Goal: Task Accomplishment & Management: Complete application form

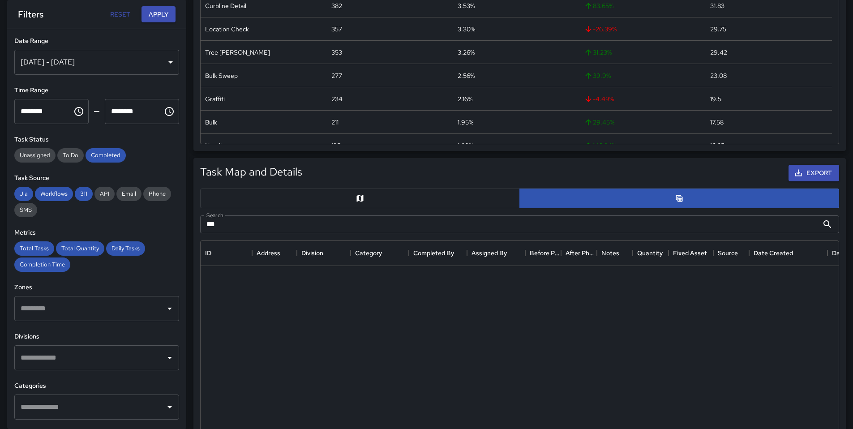
scroll to position [327, 631]
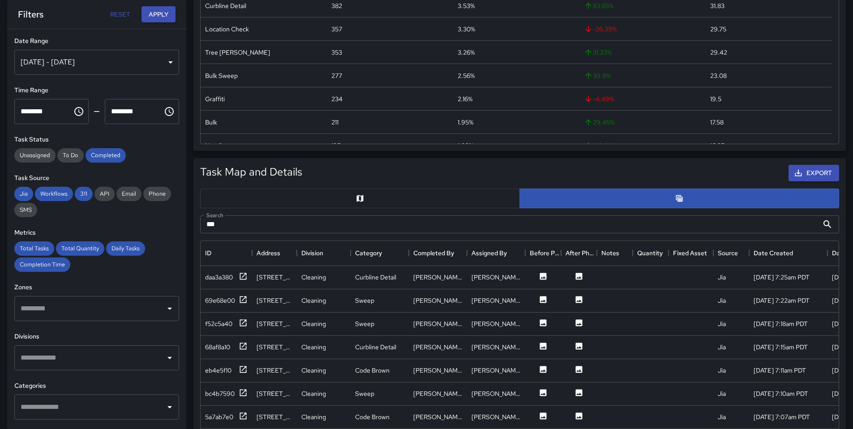
click at [87, 51] on div "[DATE] - [DATE]" at bounding box center [96, 62] width 165 height 25
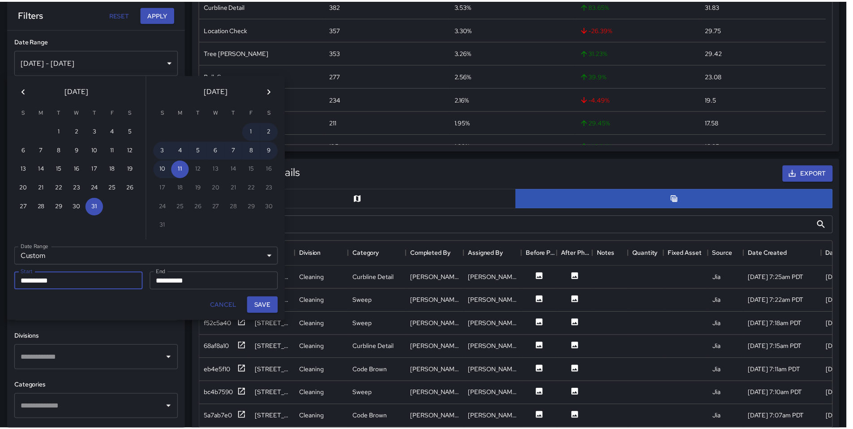
scroll to position [7, 7]
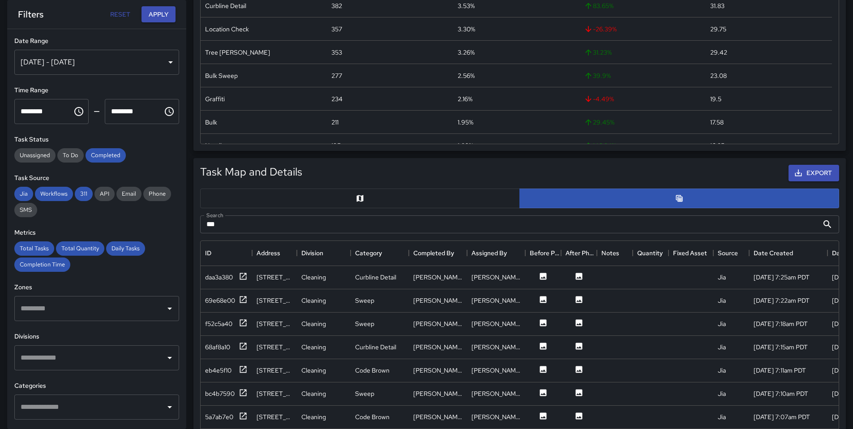
click at [86, 56] on div "[DATE] - [DATE]" at bounding box center [96, 62] width 165 height 25
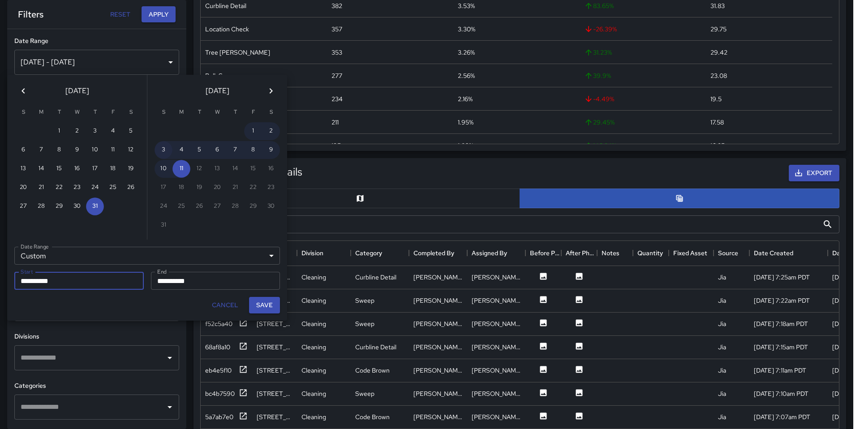
click at [165, 150] on button "3" at bounding box center [163, 150] width 18 height 18
type input "**********"
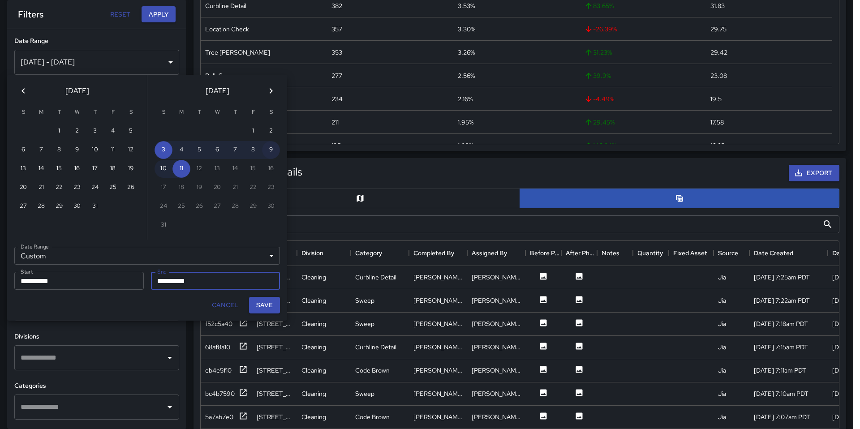
click at [273, 149] on button "9" at bounding box center [271, 150] width 18 height 18
type input "**********"
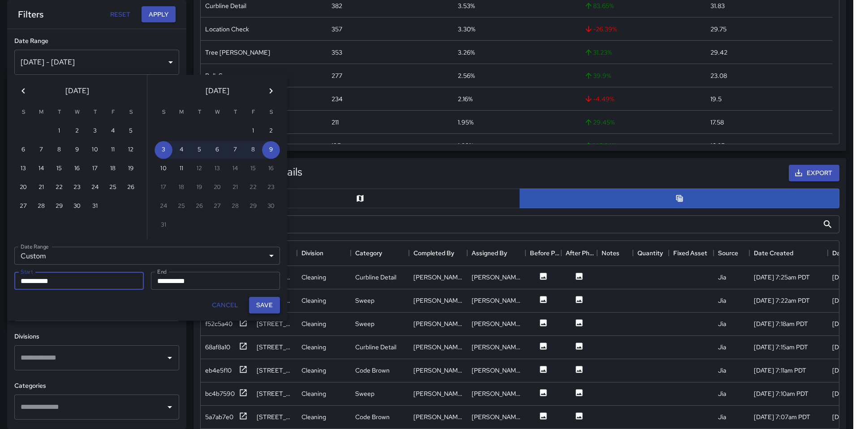
click at [258, 301] on button "Save" at bounding box center [264, 305] width 31 height 17
type input "**********"
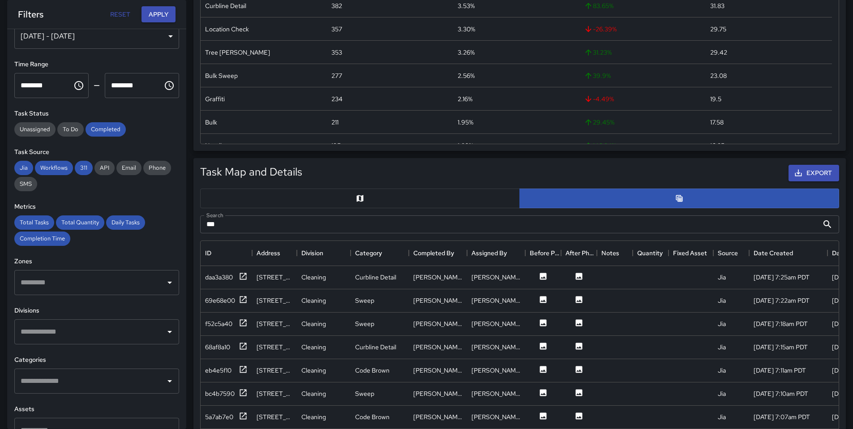
scroll to position [145, 0]
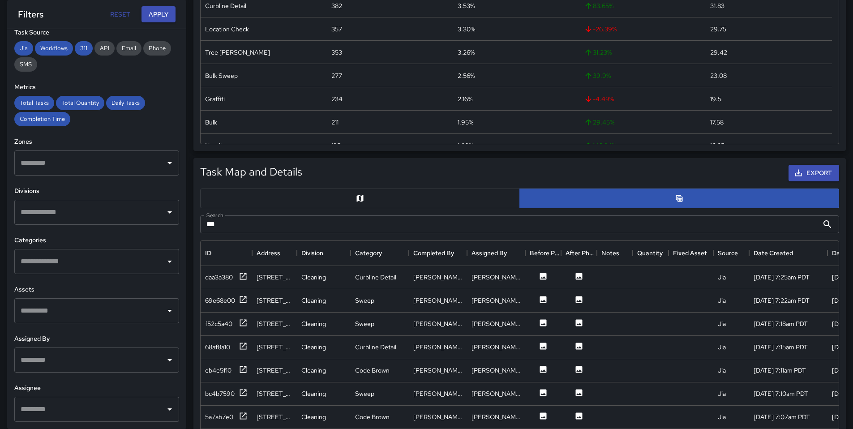
click at [85, 262] on input "text" at bounding box center [89, 261] width 143 height 17
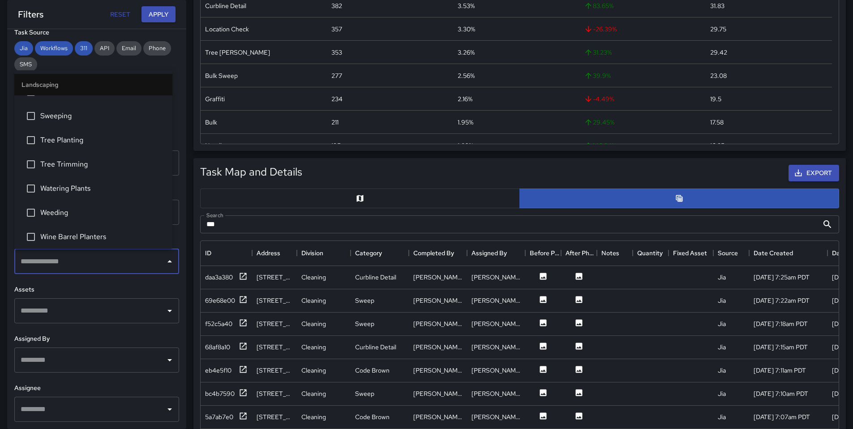
scroll to position [887, 0]
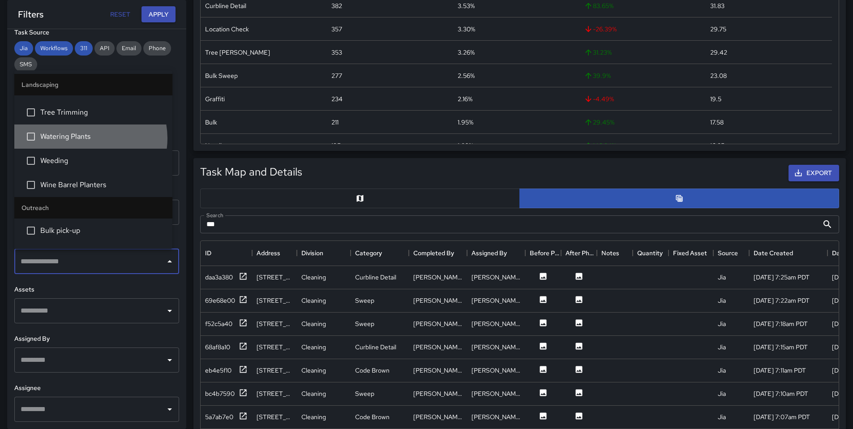
click at [87, 138] on span "Watering Plants" at bounding box center [102, 136] width 125 height 11
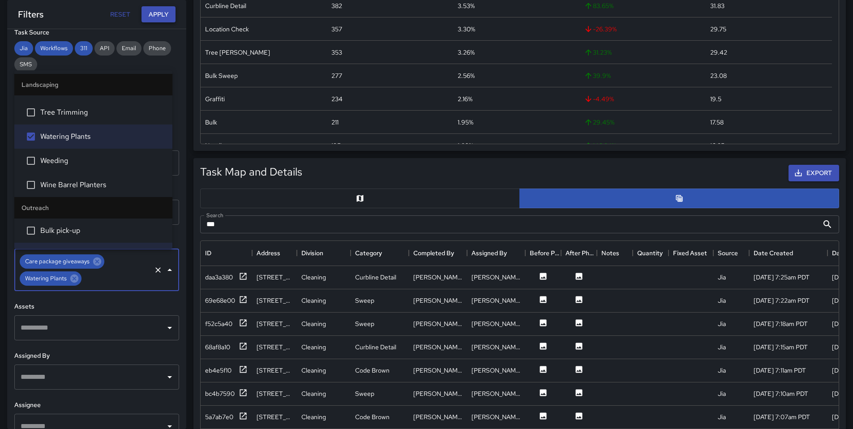
click at [152, 12] on button "Apply" at bounding box center [158, 14] width 34 height 17
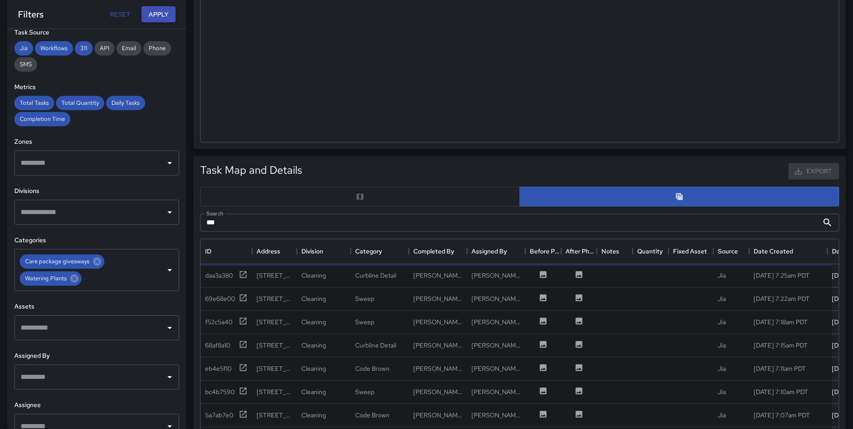
scroll to position [0, 0]
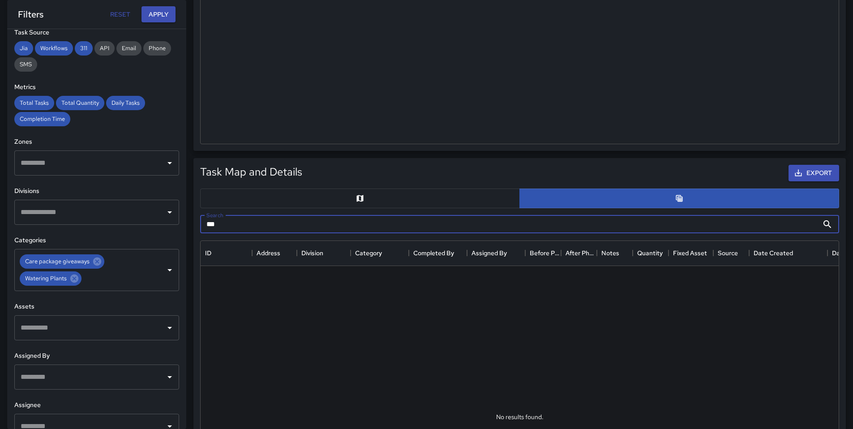
click at [232, 227] on input "***" at bounding box center [509, 224] width 618 height 18
type input "*"
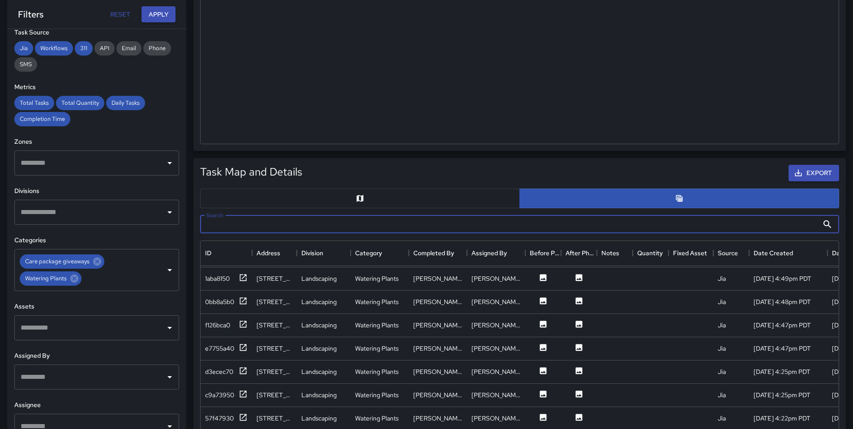
scroll to position [834, 0]
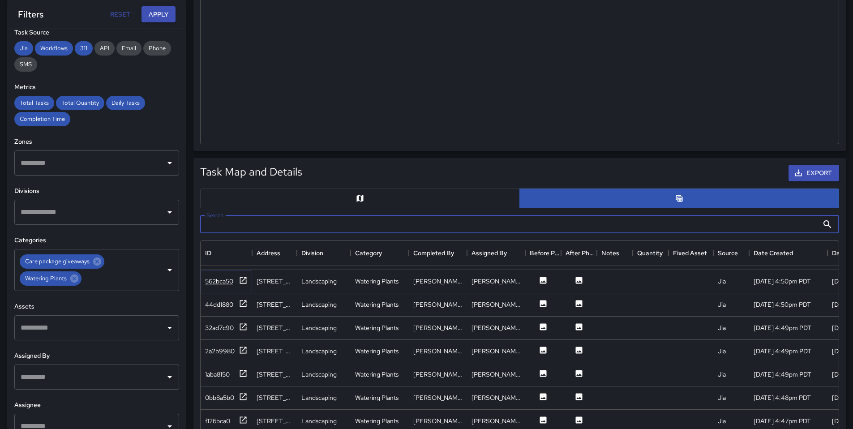
click at [225, 283] on div "562bca50" at bounding box center [219, 281] width 28 height 9
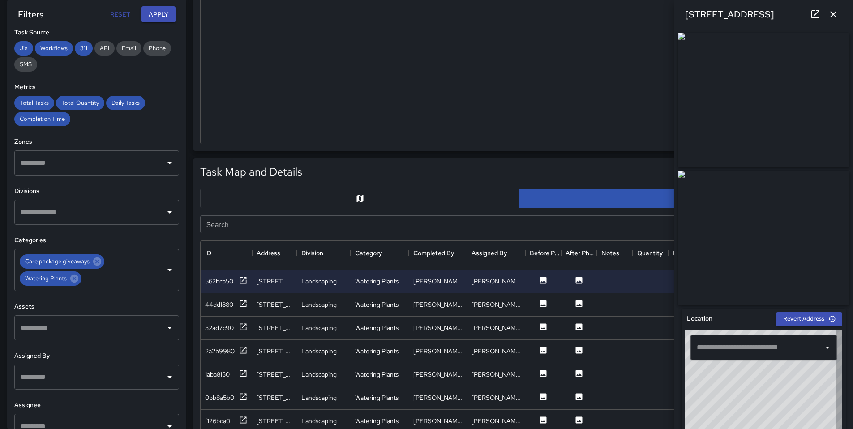
type input "**********"
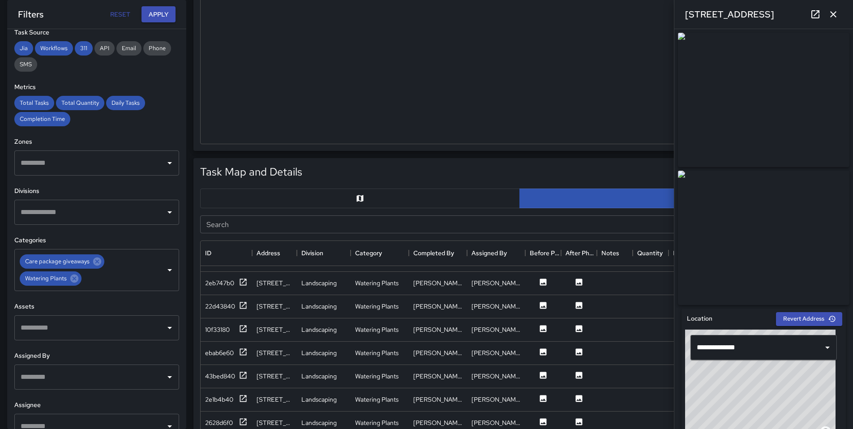
scroll to position [2026, 0]
click at [222, 279] on div "2eb747b0" at bounding box center [219, 282] width 29 height 9
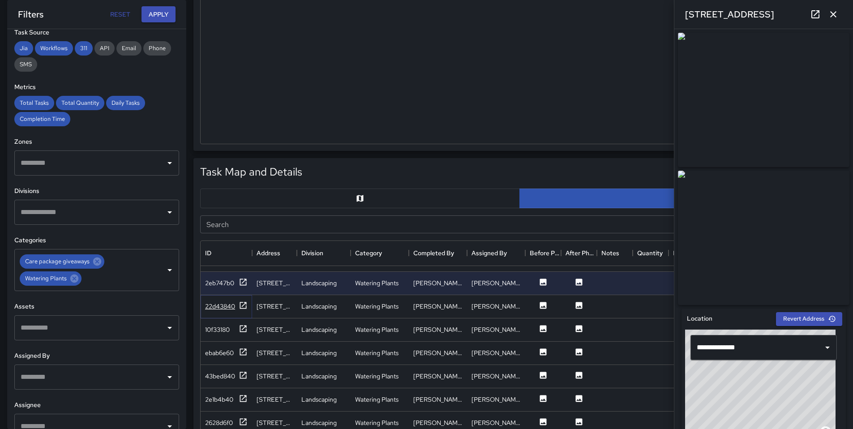
click at [230, 302] on div "22d43840" at bounding box center [220, 306] width 30 height 9
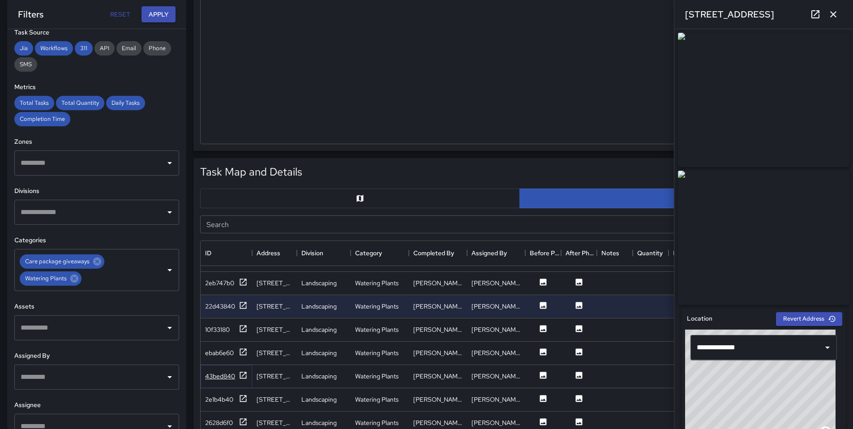
click at [227, 372] on div "43bed840" at bounding box center [220, 376] width 30 height 9
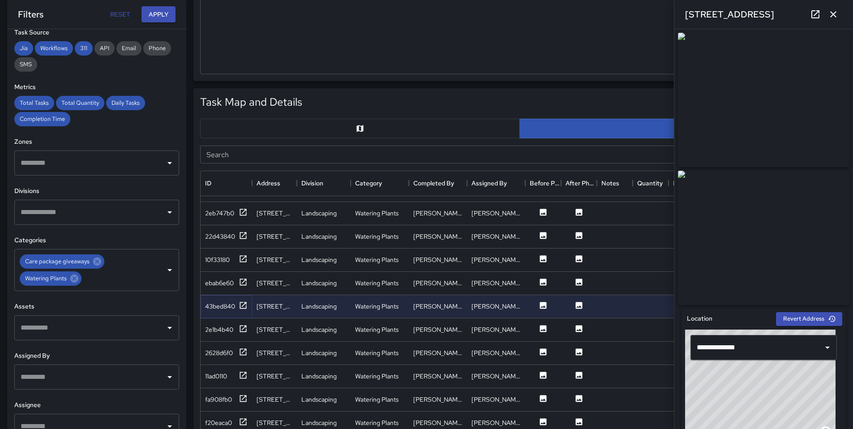
scroll to position [467, 0]
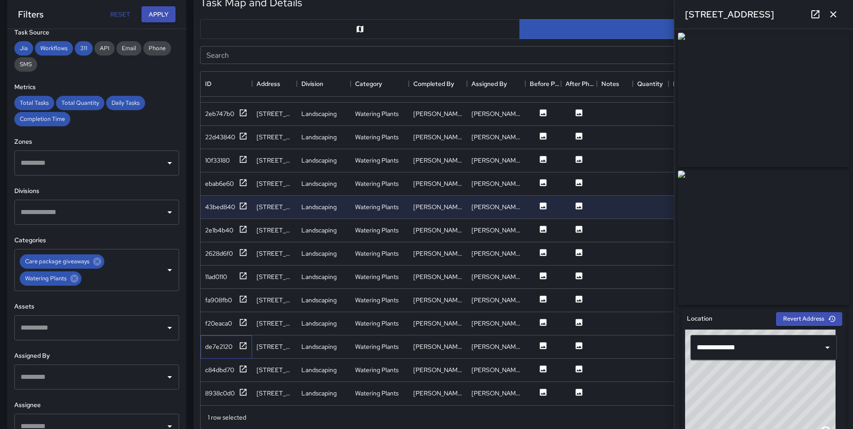
click at [203, 344] on div "de7e2120" at bounding box center [226, 346] width 51 height 23
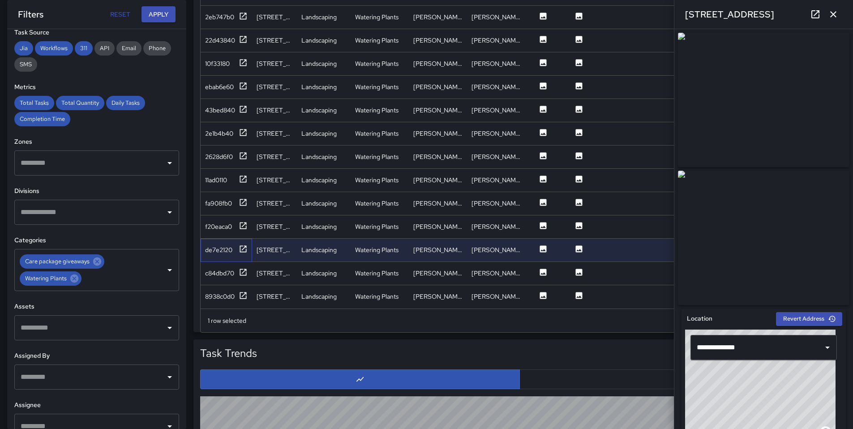
scroll to position [648, 0]
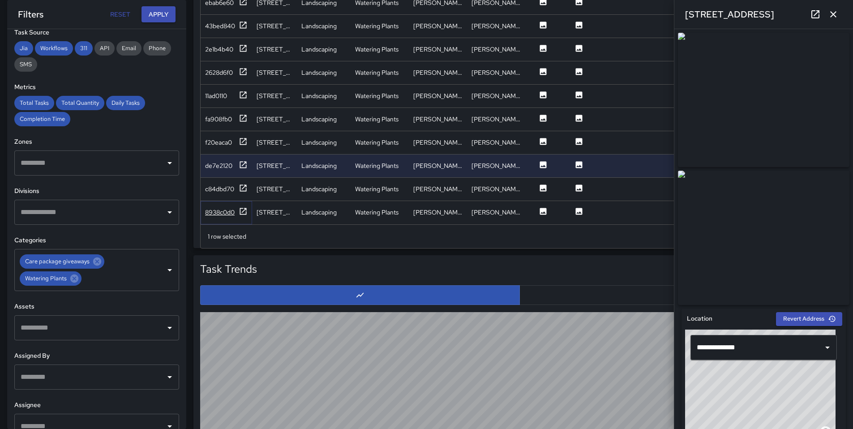
click at [228, 208] on div "8938c0d0" at bounding box center [220, 212] width 30 height 9
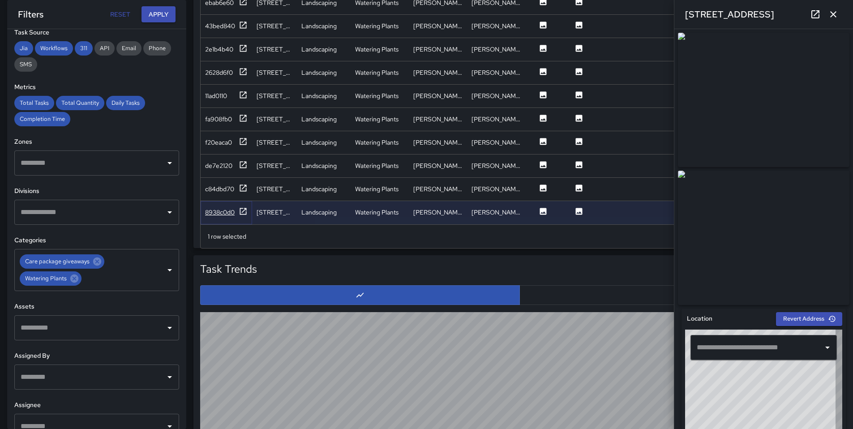
type input "**********"
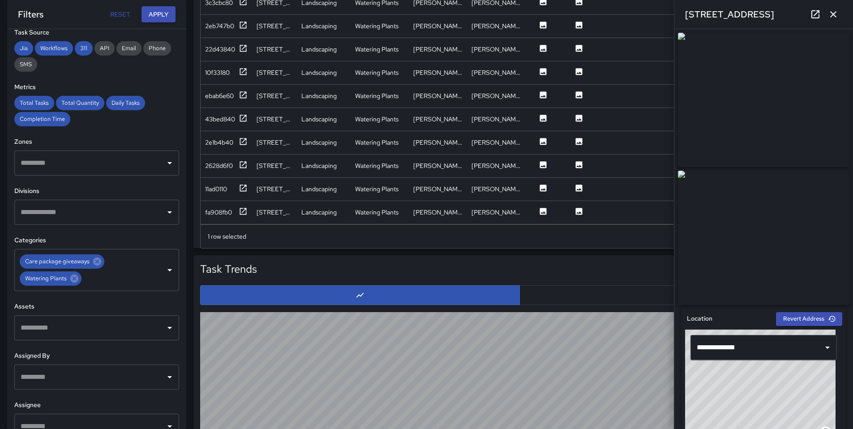
scroll to position [1926, 0]
click at [829, 13] on icon "button" at bounding box center [833, 14] width 11 height 11
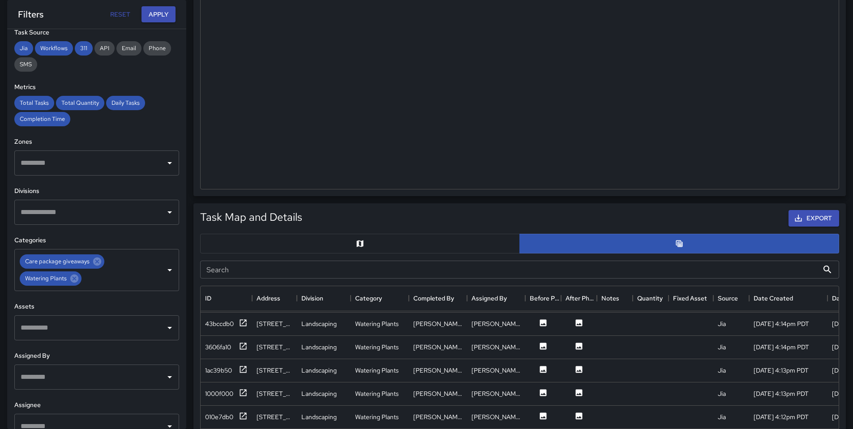
scroll to position [192, 0]
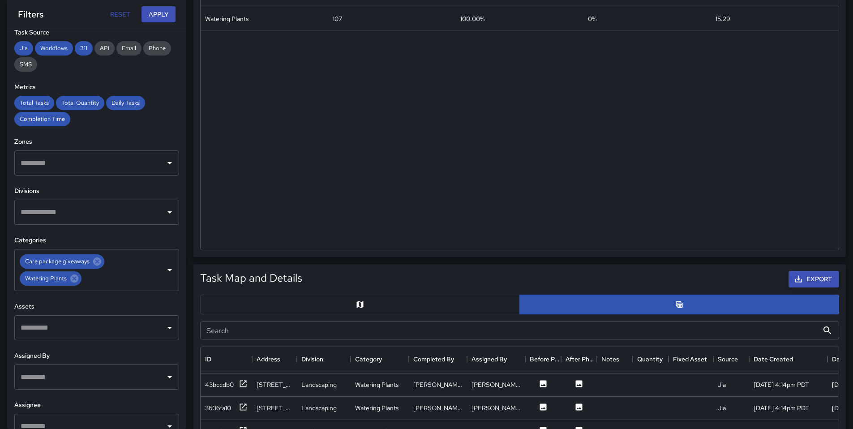
click at [802, 277] on icon "button" at bounding box center [798, 278] width 9 height 9
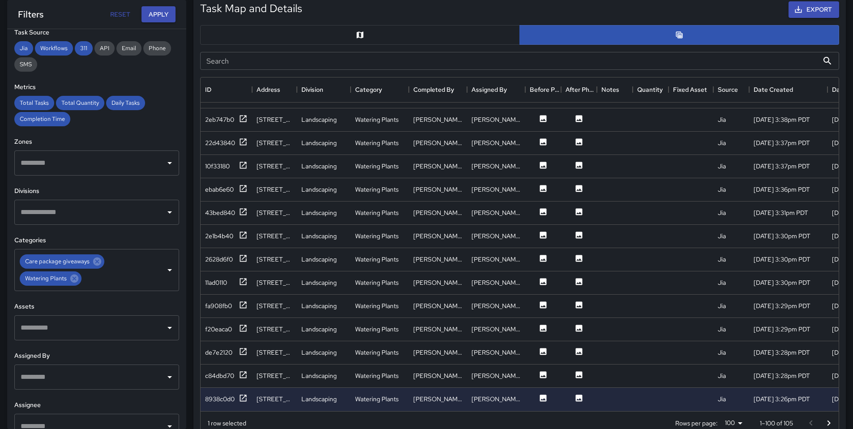
scroll to position [757, 0]
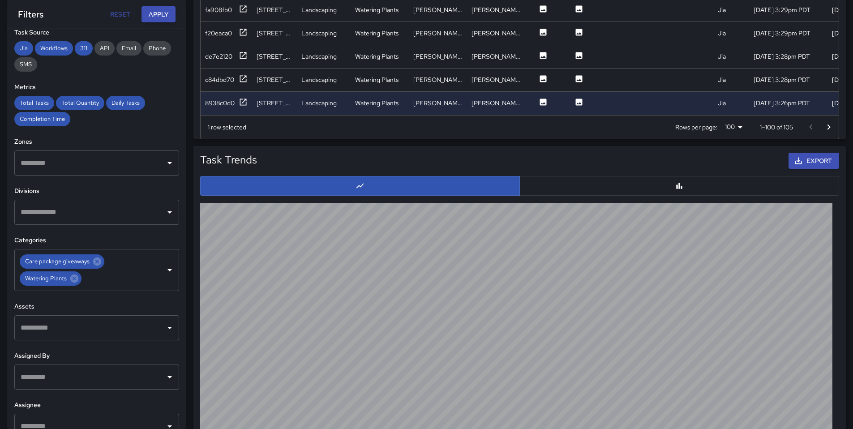
click at [829, 129] on icon "Go to next page" at bounding box center [828, 127] width 11 height 11
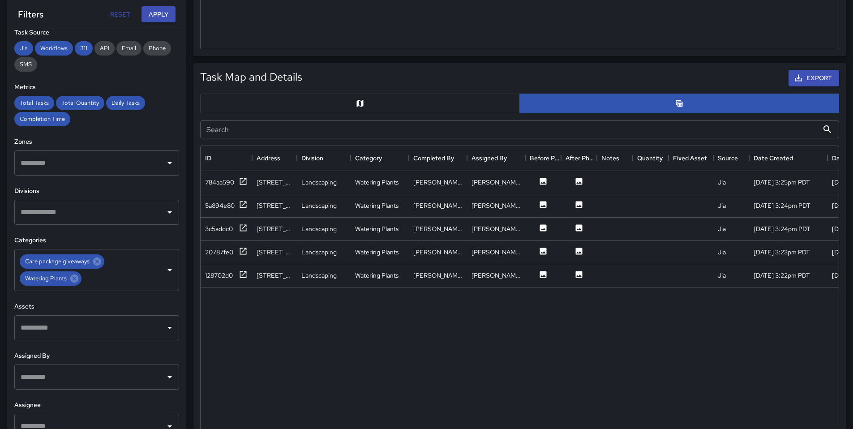
scroll to position [327, 631]
click at [97, 261] on icon at bounding box center [97, 261] width 8 height 8
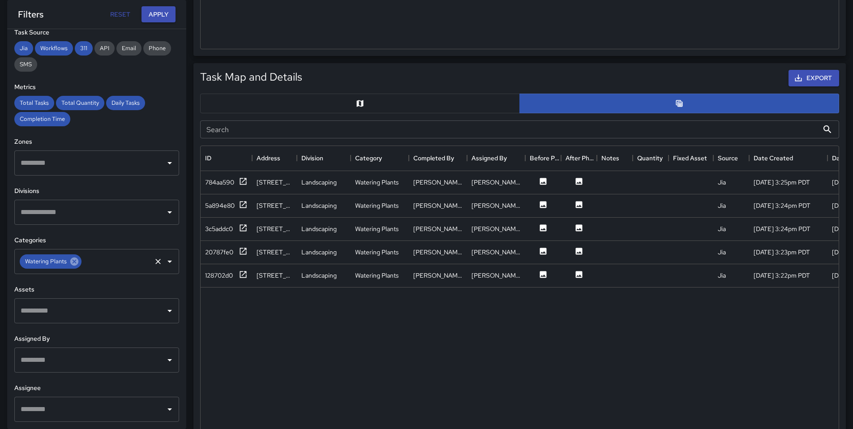
click at [76, 265] on icon at bounding box center [74, 262] width 10 height 10
click at [54, 261] on input "text" at bounding box center [89, 261] width 143 height 17
click at [131, 261] on input "text" at bounding box center [89, 261] width 143 height 17
click at [130, 261] on input "text" at bounding box center [89, 261] width 143 height 17
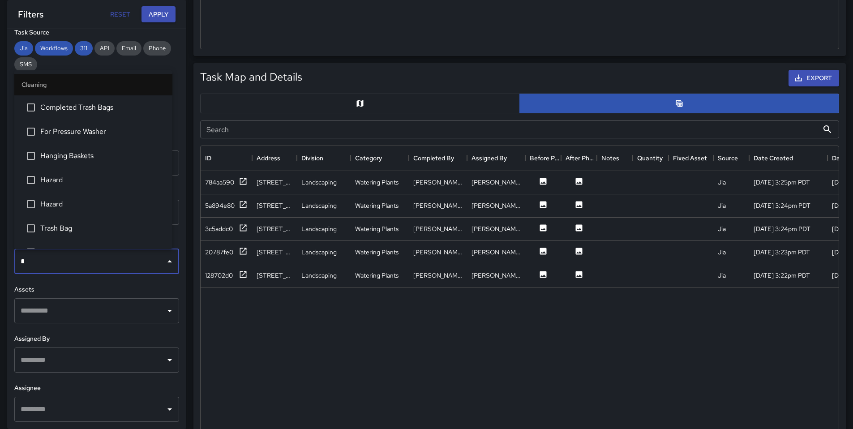
type input "**"
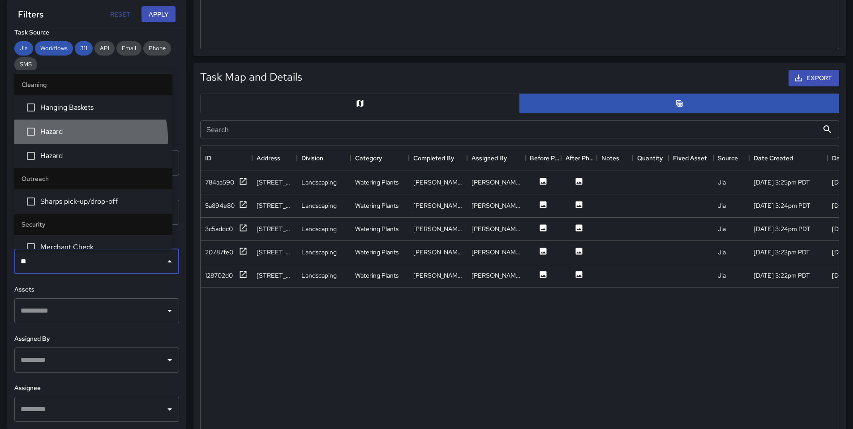
click at [73, 138] on li "Hazard" at bounding box center [93, 132] width 158 height 24
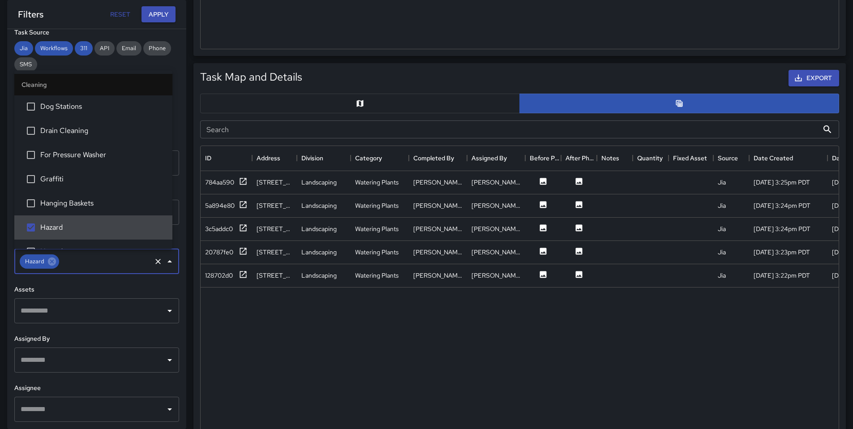
scroll to position [252, 0]
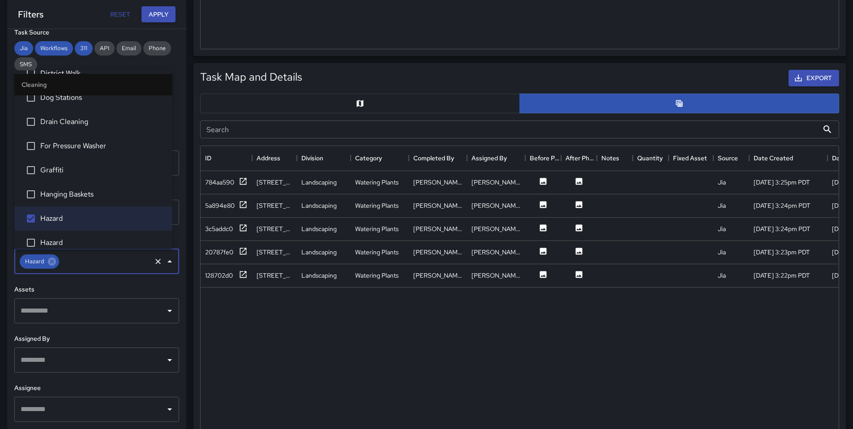
click at [69, 244] on span "Hazard" at bounding box center [102, 242] width 125 height 11
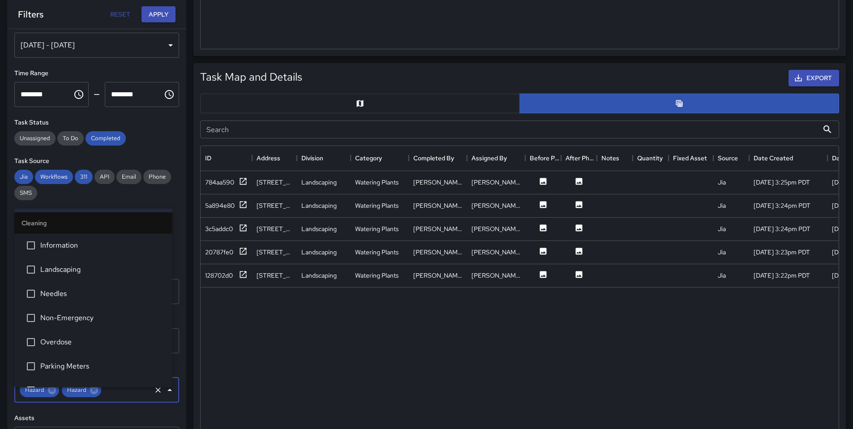
scroll to position [0, 0]
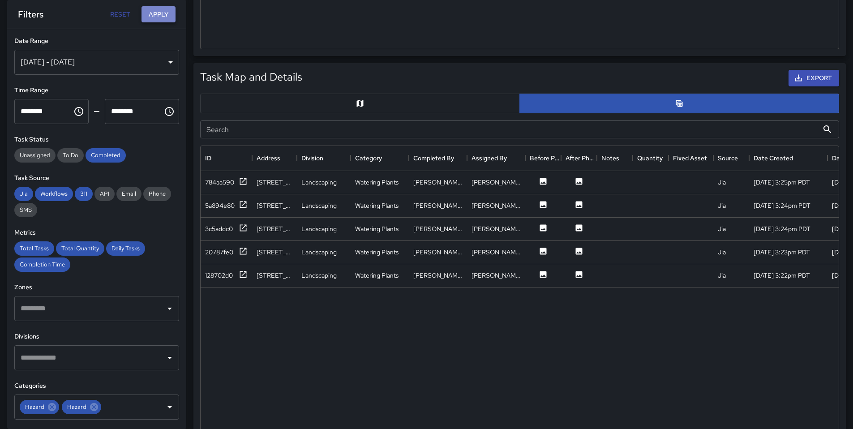
click at [157, 18] on button "Apply" at bounding box center [158, 14] width 34 height 17
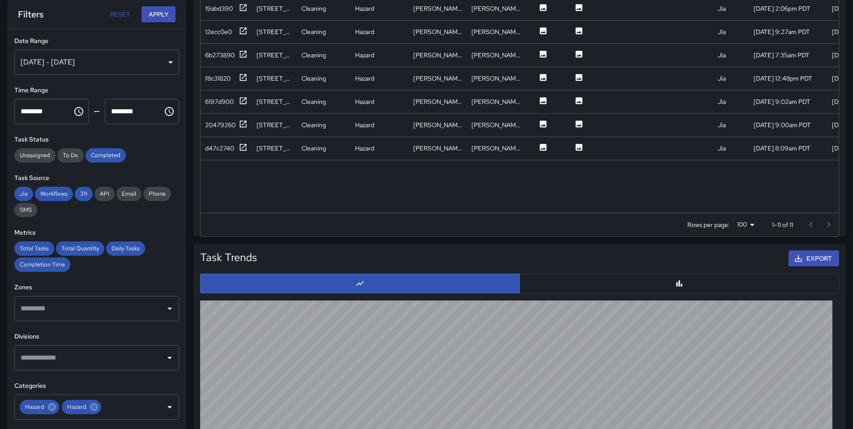
scroll to position [590, 0]
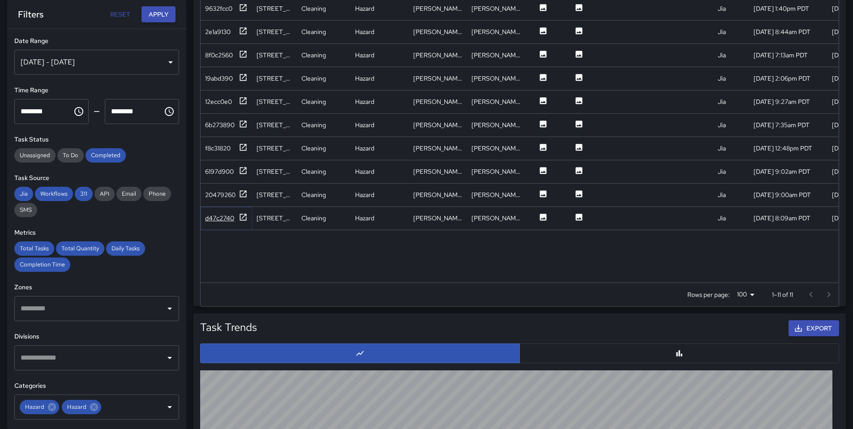
click at [225, 219] on div "d47c2740" at bounding box center [219, 218] width 29 height 9
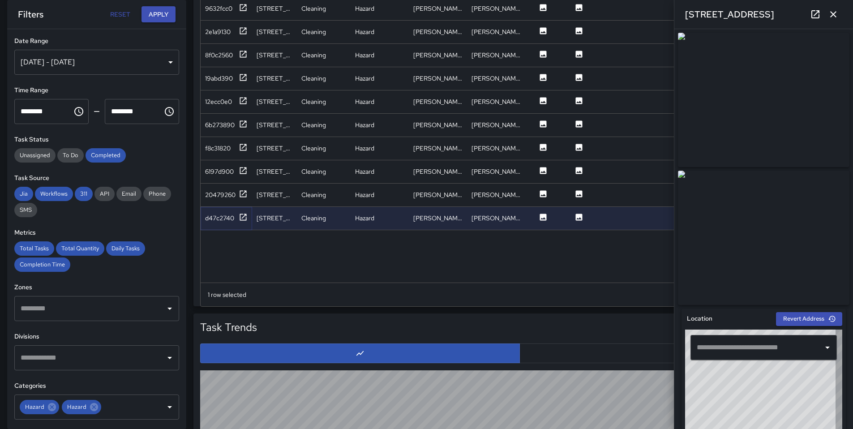
type input "**********"
click at [832, 19] on icon "button" at bounding box center [833, 14] width 11 height 11
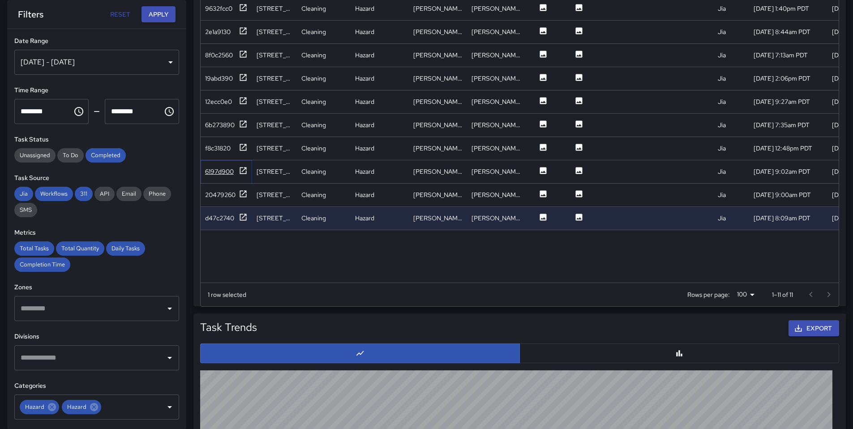
click at [224, 170] on div "6197d900" at bounding box center [219, 171] width 29 height 9
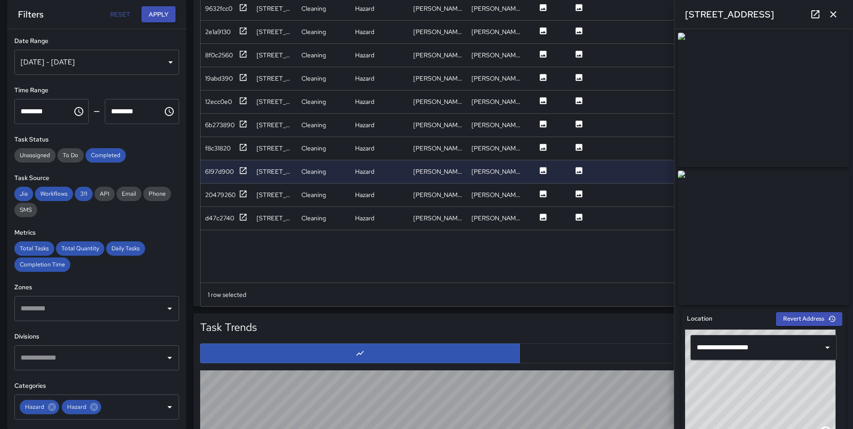
click at [832, 13] on icon "button" at bounding box center [833, 14] width 6 height 6
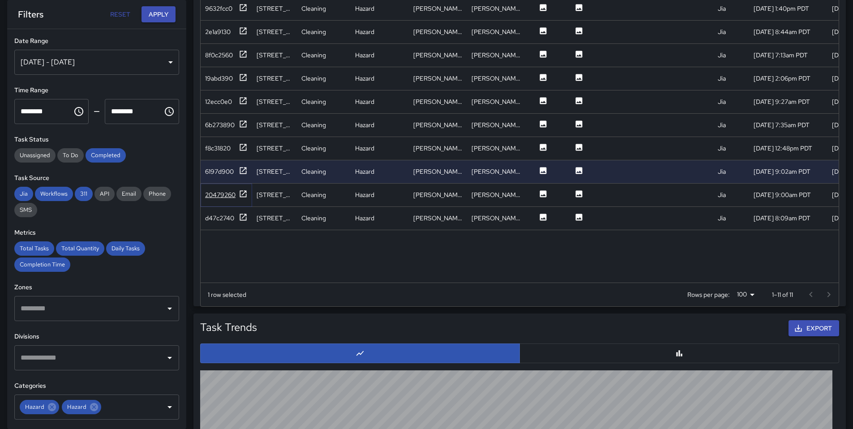
click at [230, 193] on div "20479260" at bounding box center [220, 194] width 30 height 9
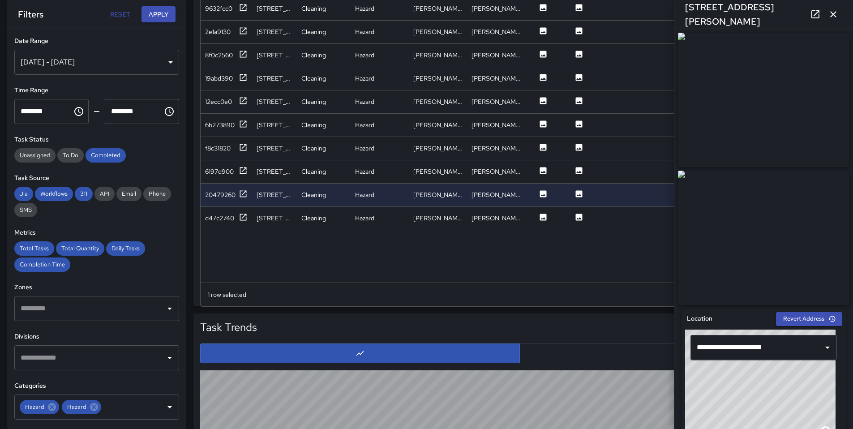
click at [837, 14] on icon "button" at bounding box center [833, 14] width 11 height 11
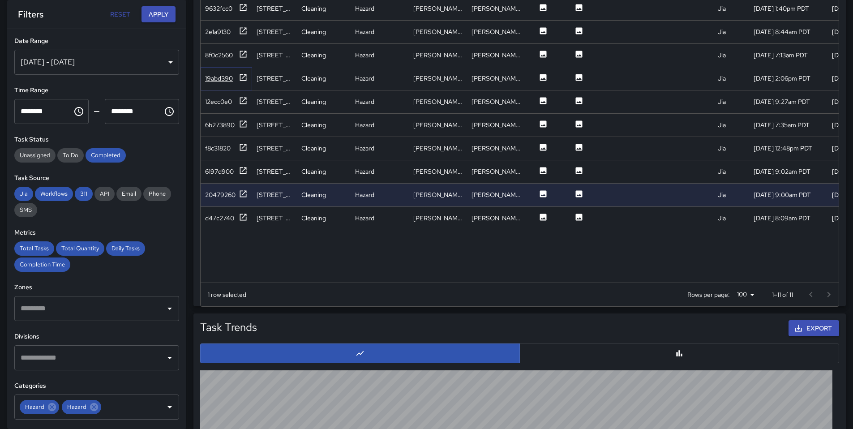
click at [227, 77] on div "19abd390" at bounding box center [219, 78] width 28 height 9
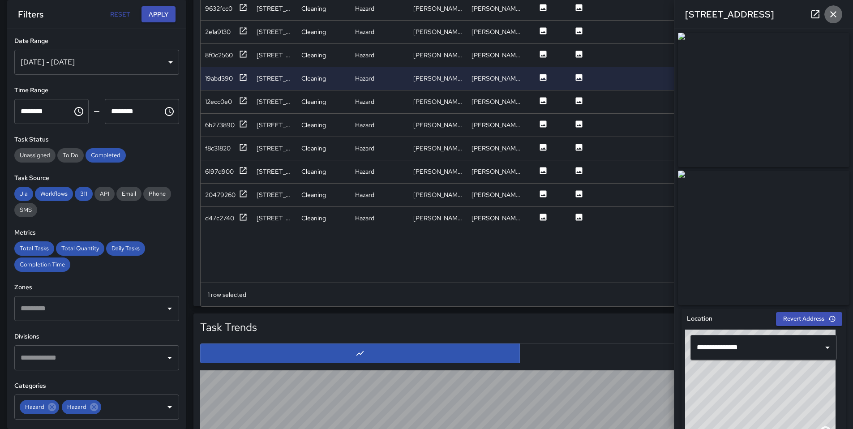
click at [833, 17] on icon "button" at bounding box center [833, 14] width 11 height 11
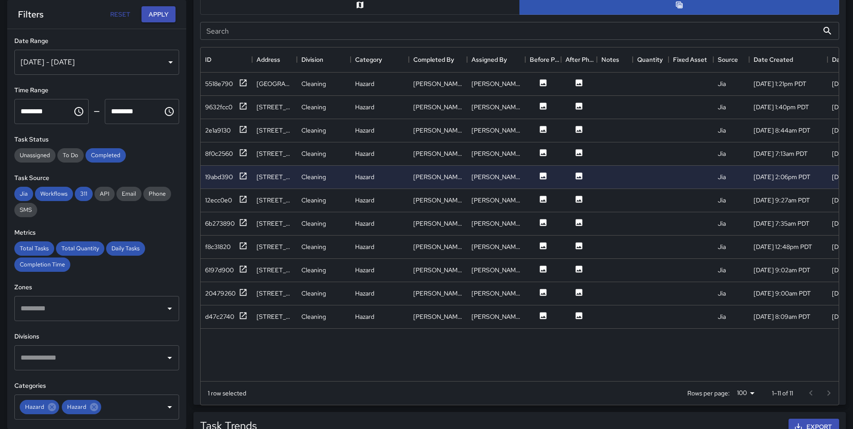
scroll to position [484, 0]
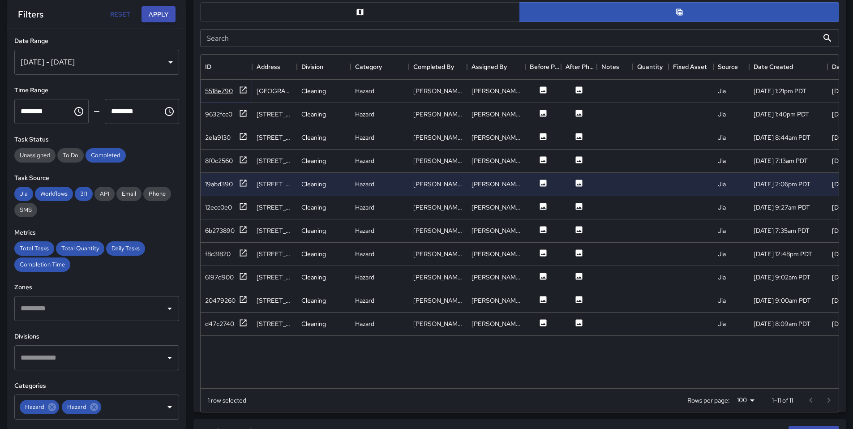
click at [226, 93] on div "5518e790" at bounding box center [219, 90] width 28 height 9
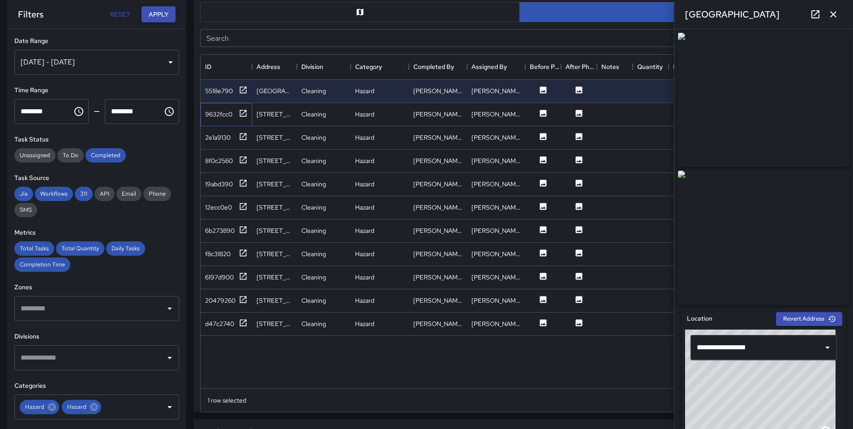
click at [204, 113] on div "9632fcc0" at bounding box center [226, 114] width 51 height 23
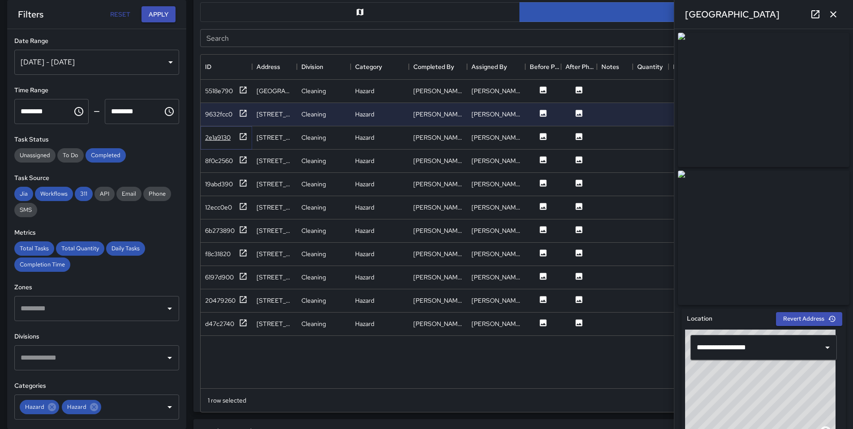
click at [226, 139] on div "2e1a9130" at bounding box center [218, 137] width 26 height 9
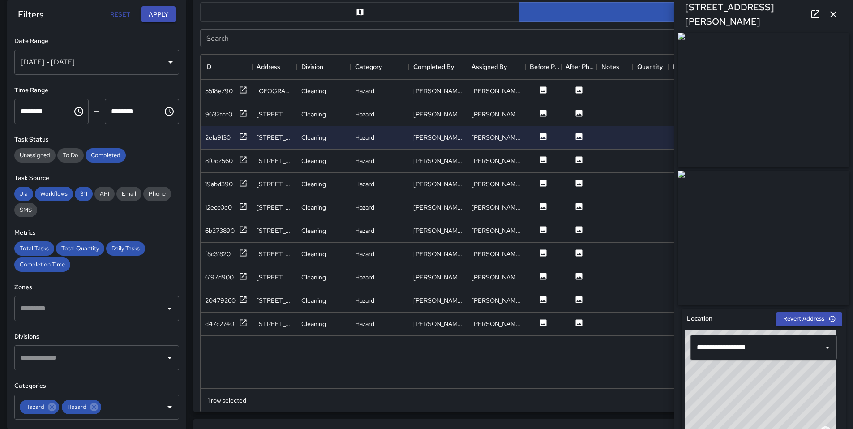
click at [753, 118] on img at bounding box center [763, 100] width 171 height 134
click at [829, 16] on icon "button" at bounding box center [833, 14] width 11 height 11
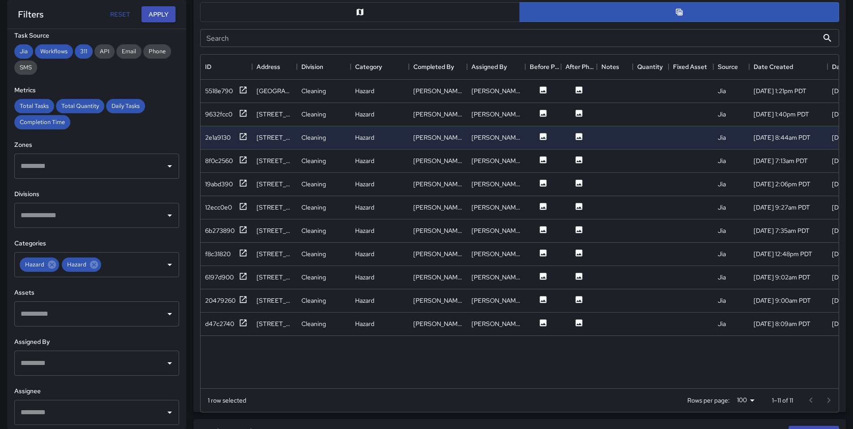
scroll to position [144, 0]
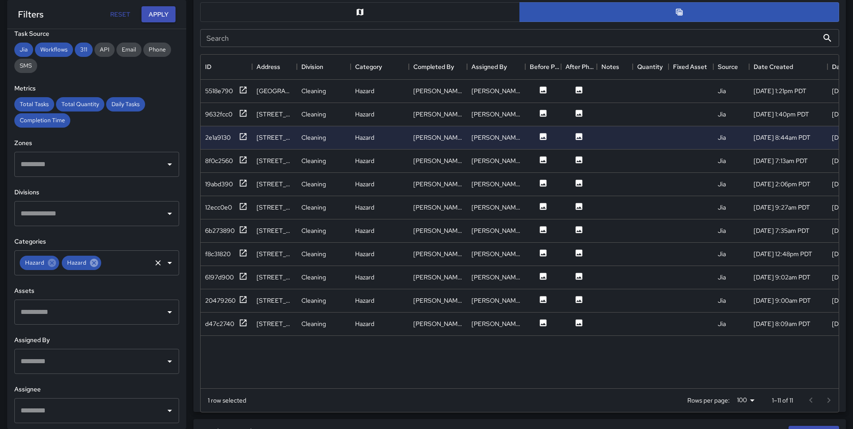
click at [90, 263] on icon at bounding box center [94, 263] width 8 height 8
click at [48, 267] on icon at bounding box center [52, 263] width 10 height 10
click at [49, 266] on input "text" at bounding box center [89, 262] width 143 height 17
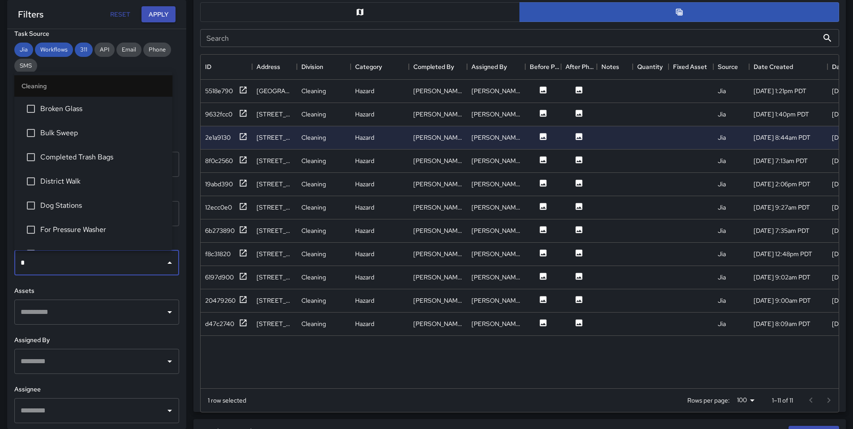
type input "**"
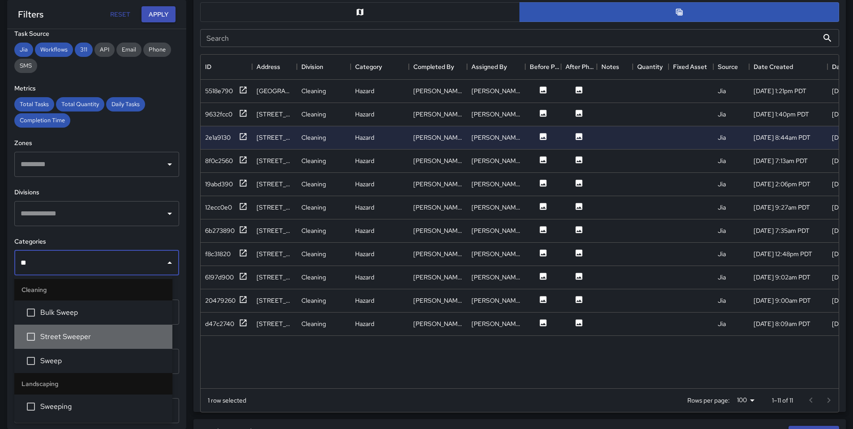
click at [60, 338] on span "Street Sweeper" at bounding box center [102, 336] width 125 height 11
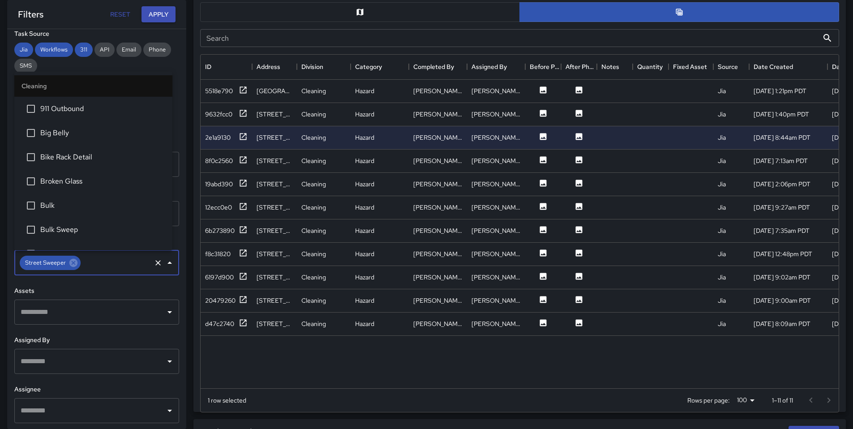
scroll to position [523, 0]
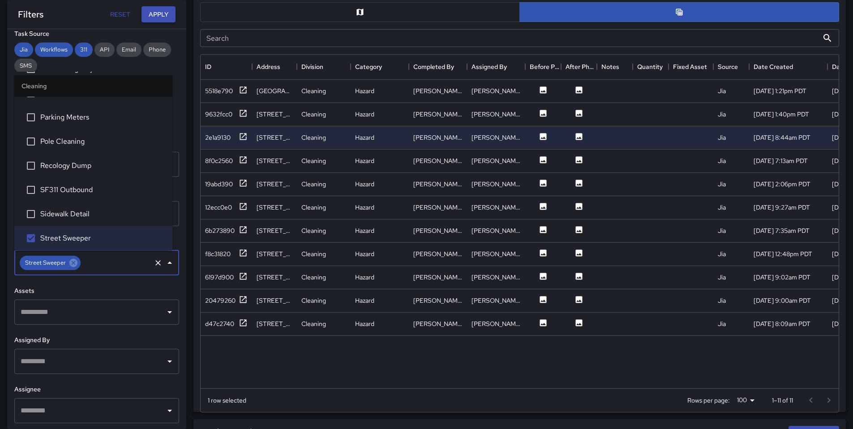
click at [147, 12] on button "Apply" at bounding box center [158, 14] width 34 height 17
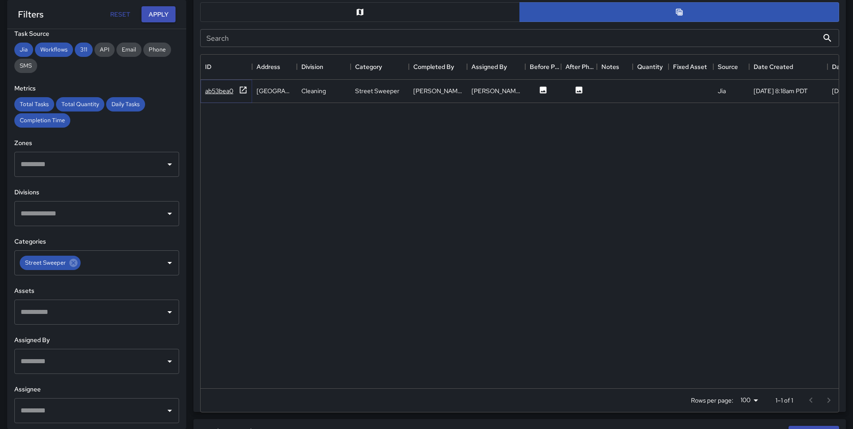
click at [227, 94] on div "ab53bea0" at bounding box center [219, 90] width 28 height 9
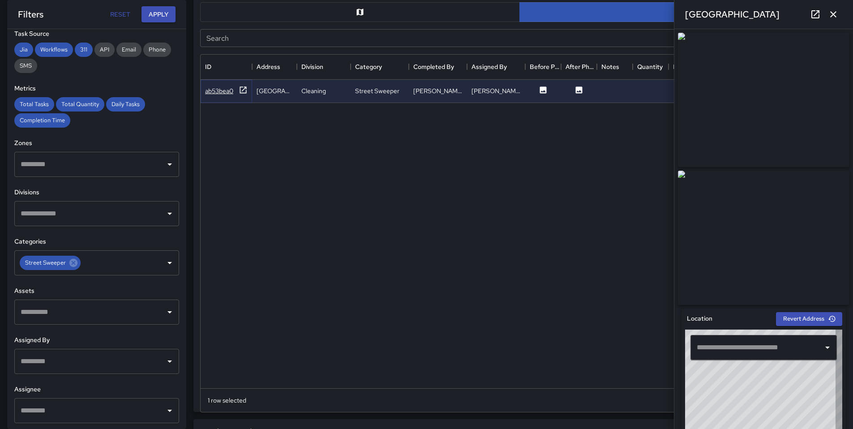
type input "**********"
click at [837, 17] on icon "button" at bounding box center [833, 14] width 11 height 11
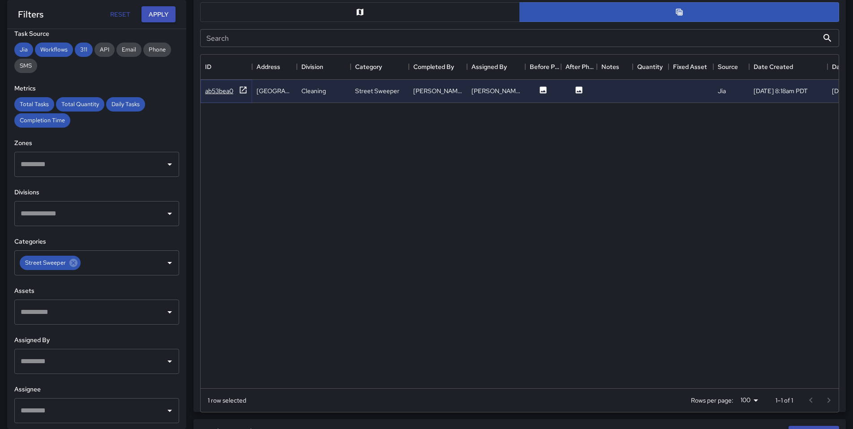
click at [217, 91] on div "ab53bea0" at bounding box center [219, 90] width 28 height 9
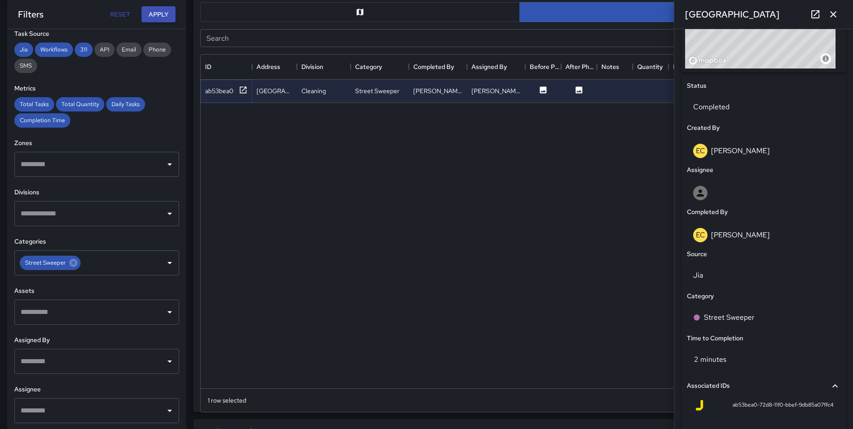
scroll to position [468, 0]
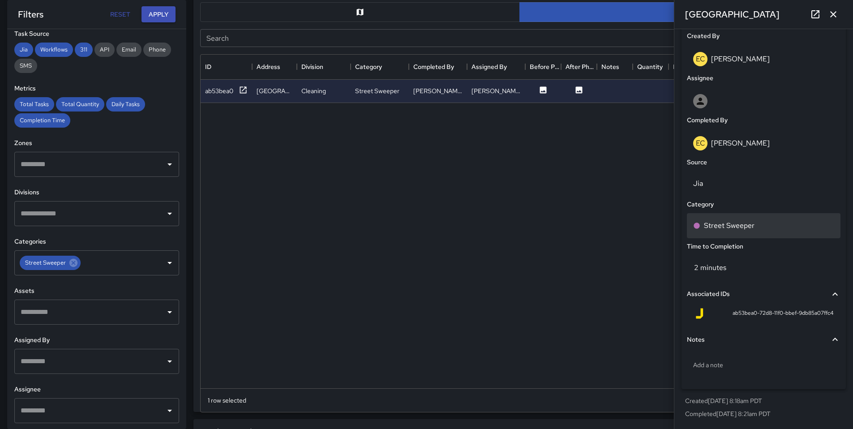
click at [728, 228] on p "Street Sweeper" at bounding box center [729, 225] width 51 height 11
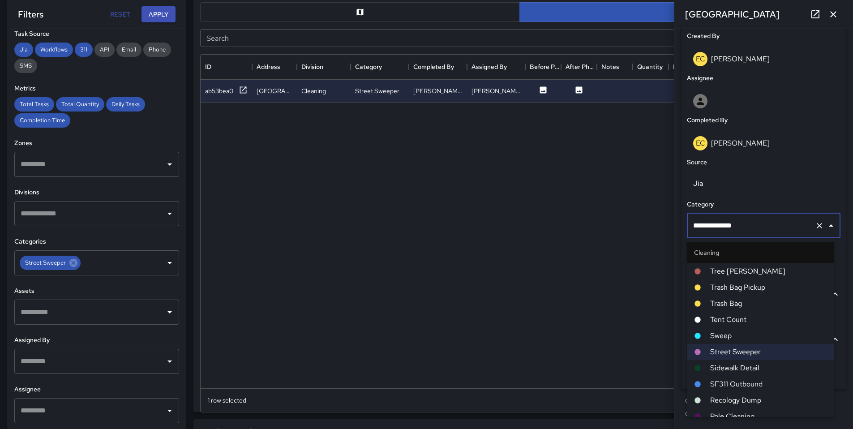
click at [717, 331] on span "Sweep" at bounding box center [768, 335] width 116 height 11
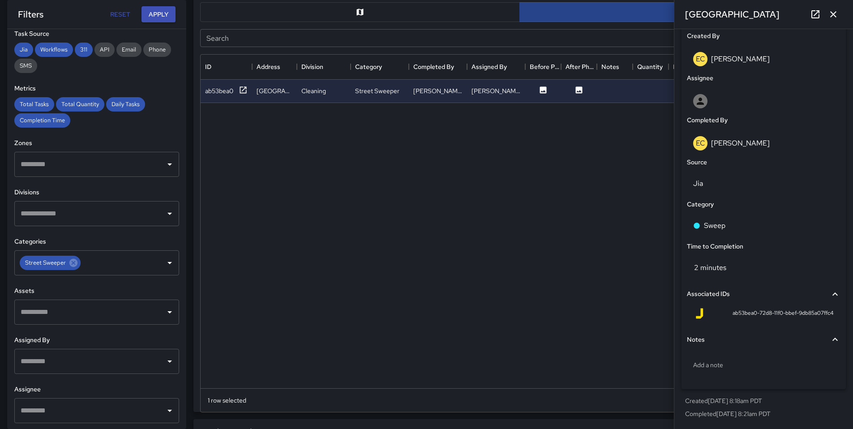
click at [830, 13] on icon "button" at bounding box center [833, 14] width 11 height 11
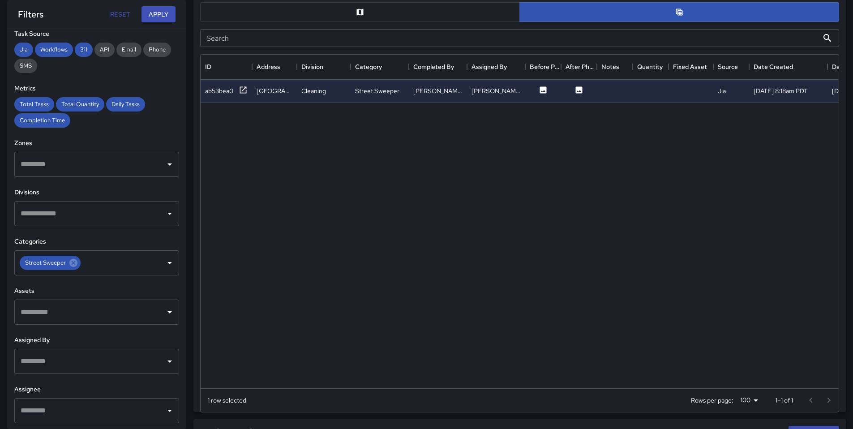
click at [427, 182] on div "ab53bea0 [GEOGRAPHIC_DATA] Cleaning Street Sweeper [PERSON_NAME] [PERSON_NAME] …" at bounding box center [598, 234] width 795 height 308
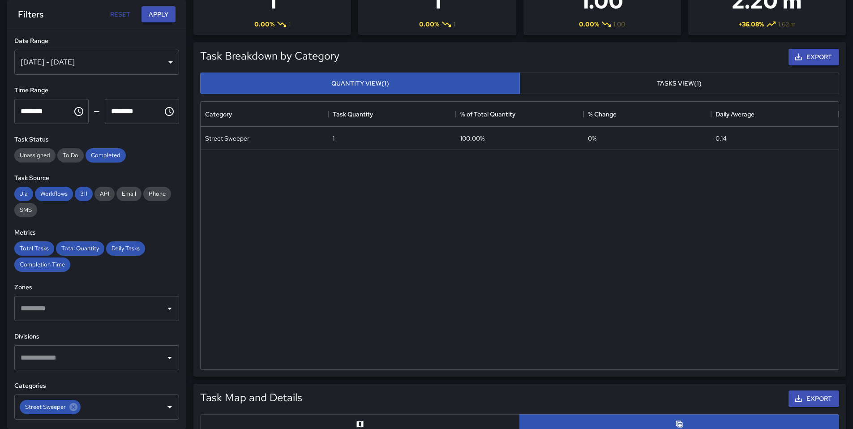
scroll to position [0, 0]
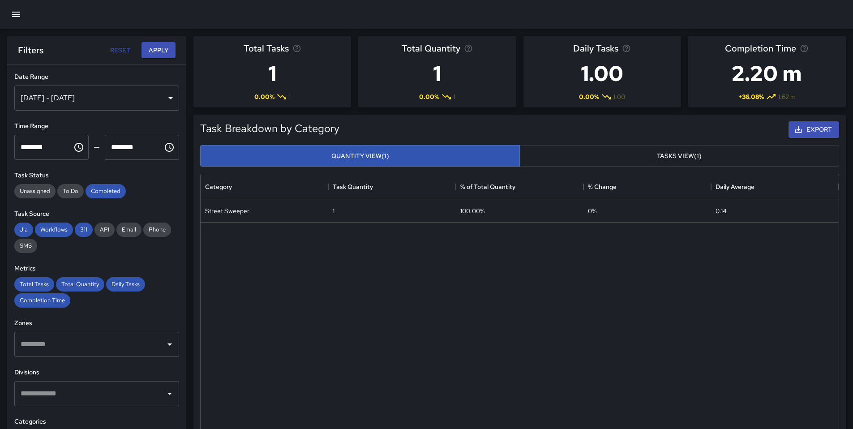
click at [329, 295] on div "Street Sweeper 1 100.00% 0 % 0.14" at bounding box center [520, 320] width 638 height 243
click at [120, 98] on div "[DATE] - [DATE]" at bounding box center [96, 98] width 165 height 25
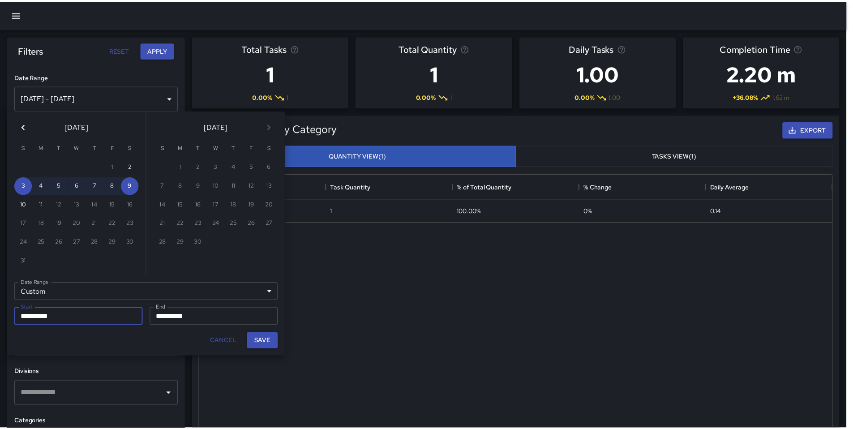
scroll to position [7, 7]
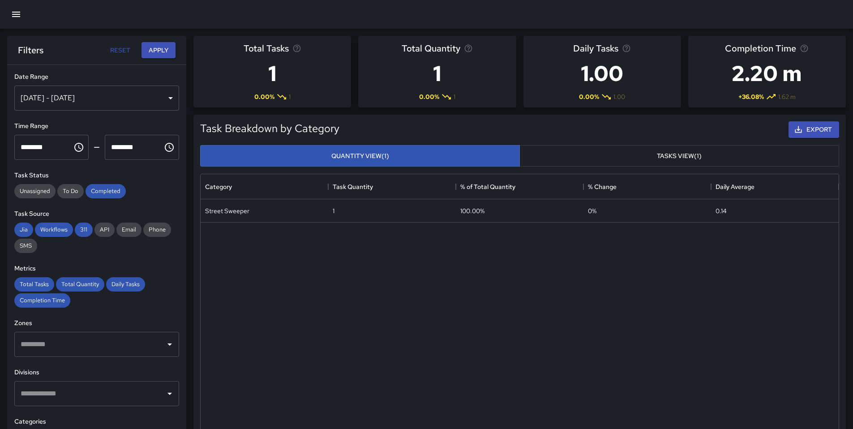
click at [120, 97] on div "[DATE] - [DATE]" at bounding box center [96, 98] width 165 height 25
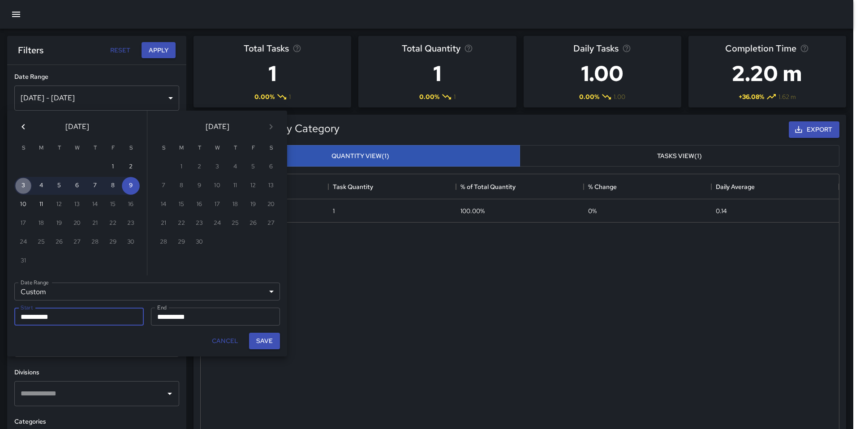
click at [27, 188] on button "3" at bounding box center [23, 186] width 18 height 18
click at [211, 319] on input "**********" at bounding box center [212, 317] width 123 height 18
click at [40, 200] on button "11" at bounding box center [41, 205] width 18 height 18
type input "**********"
click at [260, 343] on button "Save" at bounding box center [264, 341] width 31 height 17
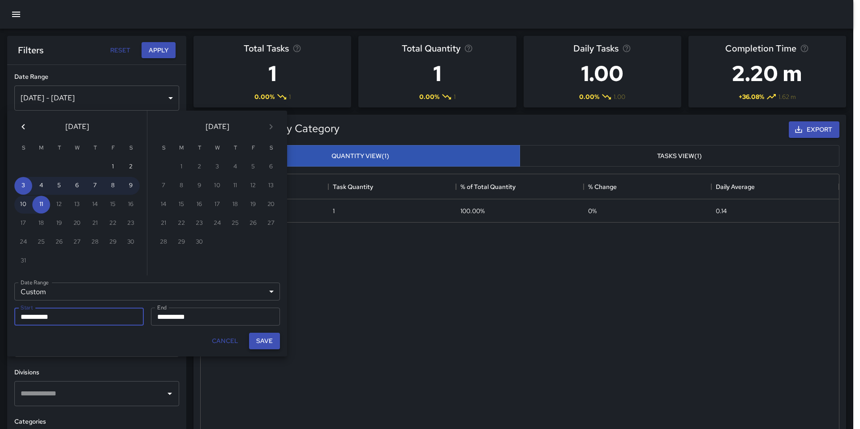
type input "**********"
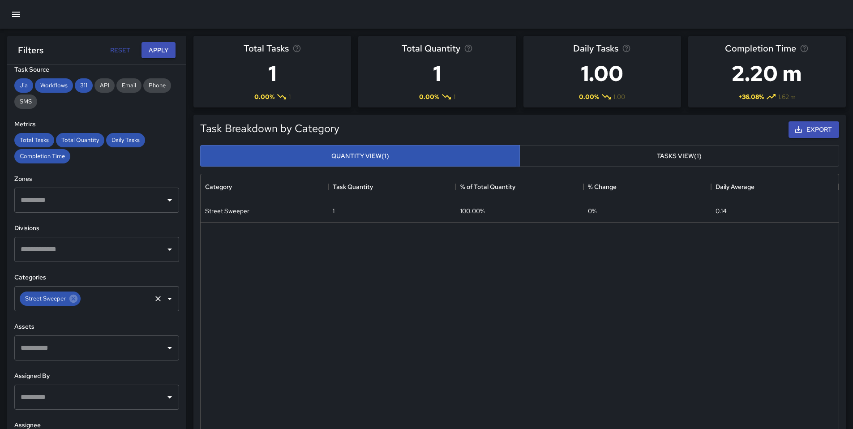
scroll to position [145, 0]
click at [73, 300] on icon at bounding box center [73, 297] width 8 height 8
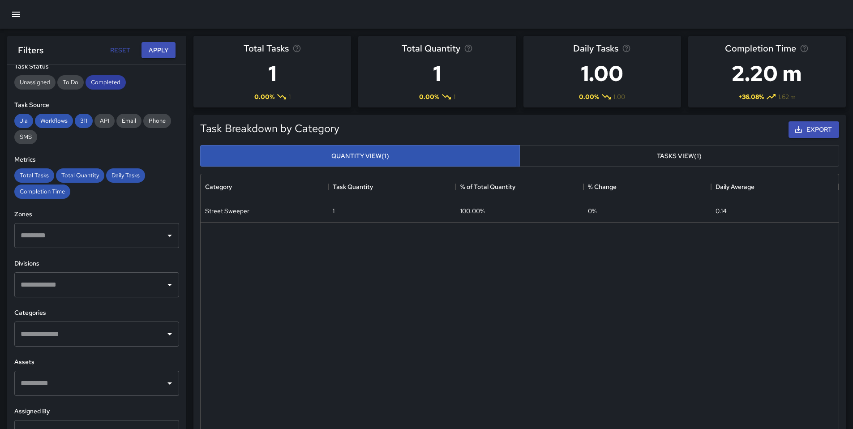
scroll to position [0, 0]
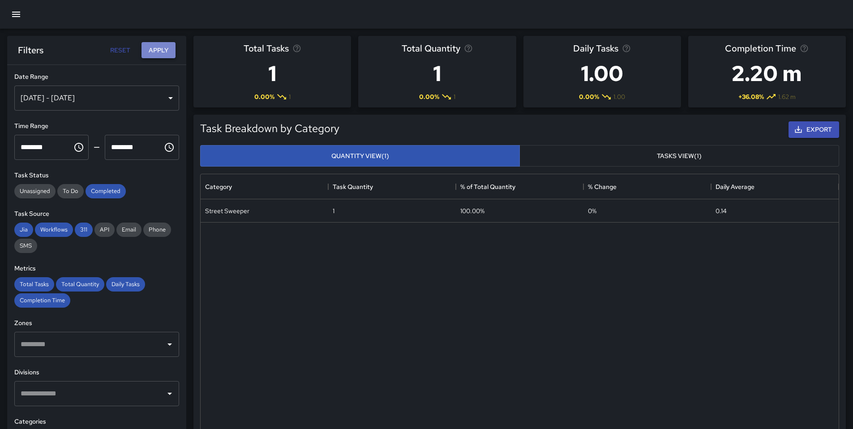
click at [162, 49] on button "Apply" at bounding box center [158, 50] width 34 height 17
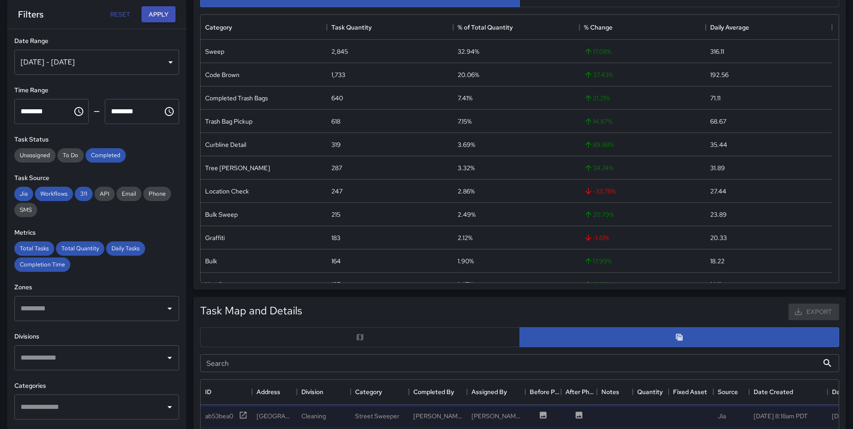
scroll to position [308, 0]
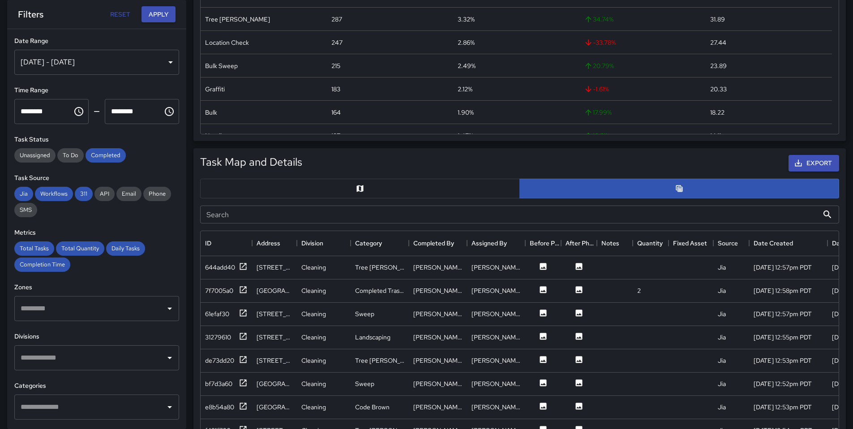
click at [471, 211] on input "Search" at bounding box center [509, 214] width 618 height 18
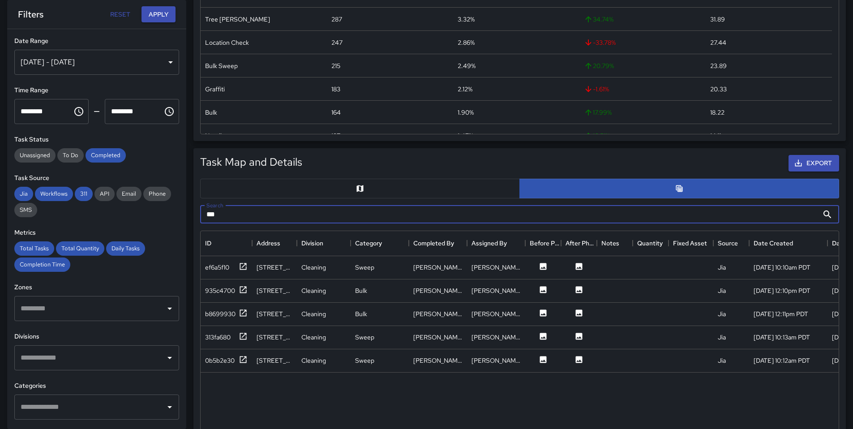
type input "***"
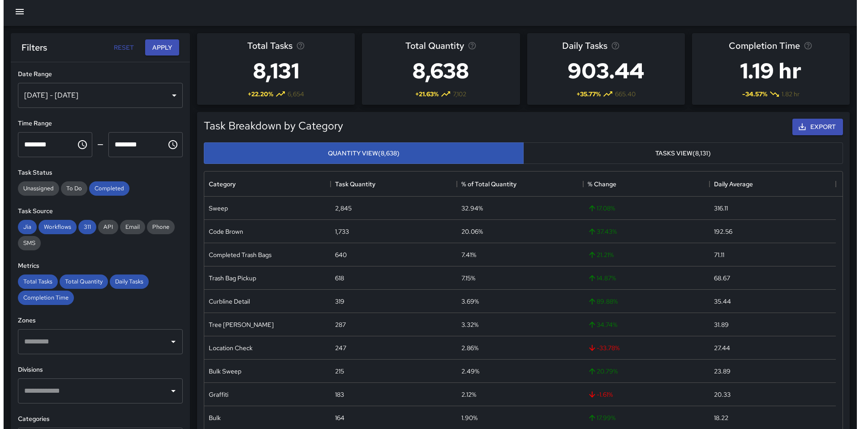
scroll to position [0, 0]
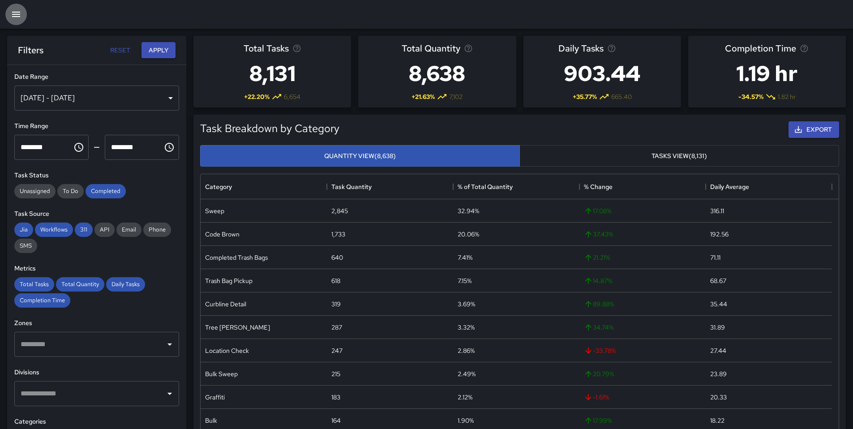
click at [14, 17] on icon "button" at bounding box center [16, 14] width 11 height 11
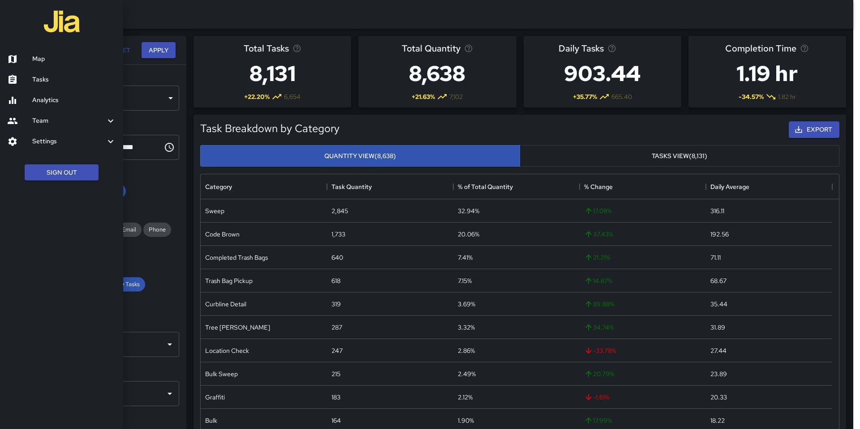
click at [42, 60] on h6 "Map" at bounding box center [74, 59] width 84 height 10
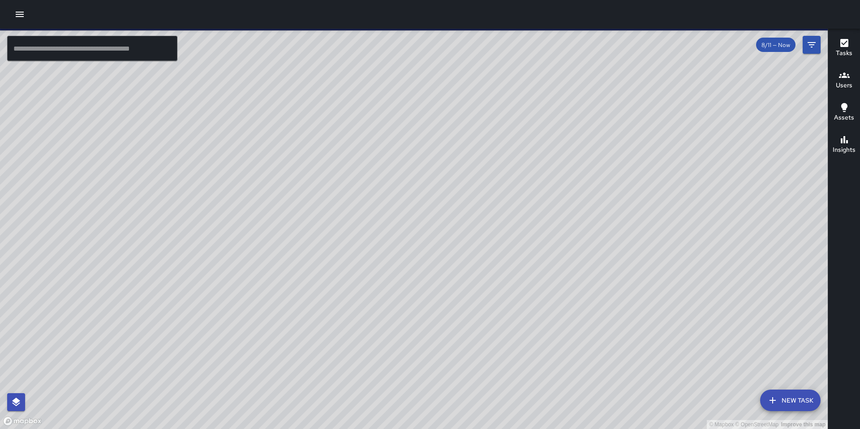
drag, startPoint x: 420, startPoint y: 316, endPoint x: 376, endPoint y: 316, distance: 43.9
click at [385, 315] on div "© Mapbox © OpenStreetMap Improve this map" at bounding box center [413, 229] width 827 height 400
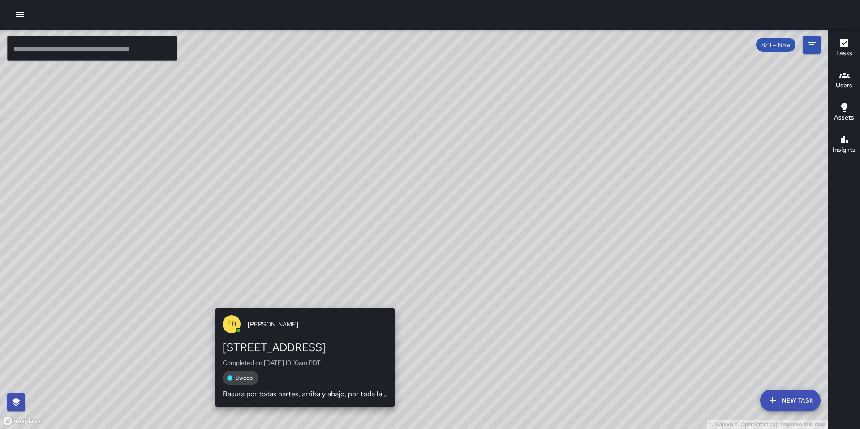
click at [302, 303] on div "© Mapbox © OpenStreetMap Improve this map EB [PERSON_NAME] [STREET_ADDRESS][PER…" at bounding box center [413, 229] width 827 height 400
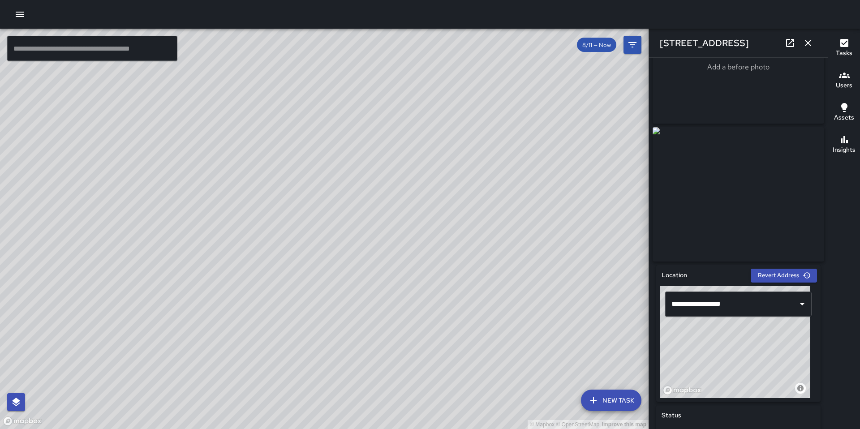
scroll to position [73, 0]
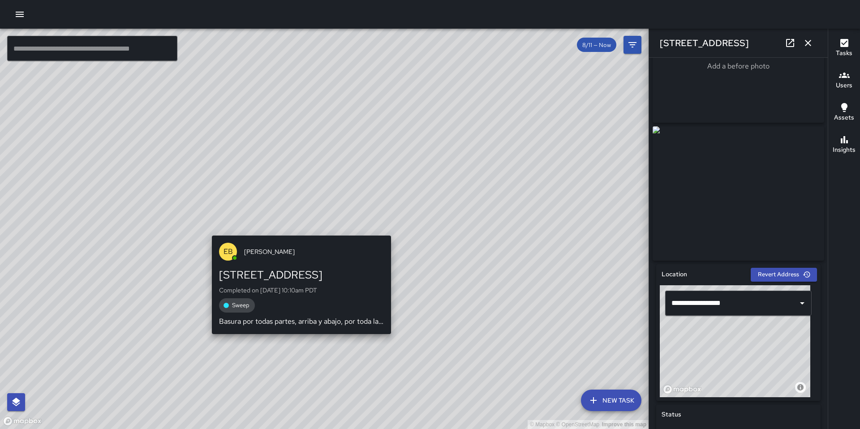
click at [292, 217] on div "© Mapbox © OpenStreetMap Improve this map EB [PERSON_NAME] [STREET_ADDRESS][PER…" at bounding box center [324, 229] width 648 height 400
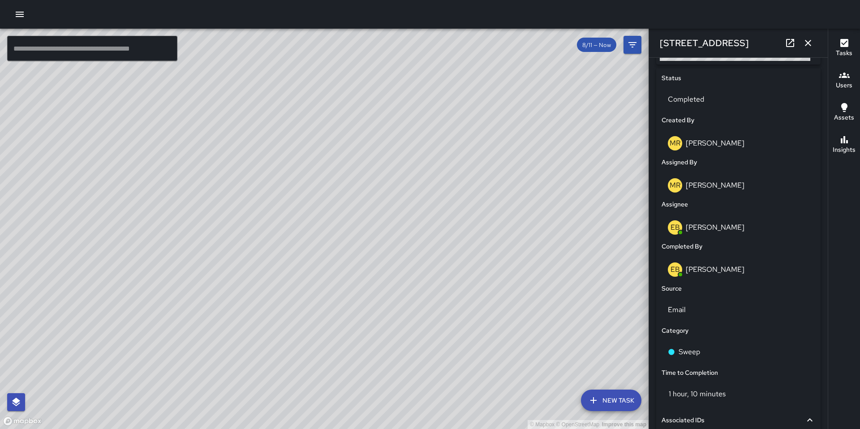
scroll to position [557, 0]
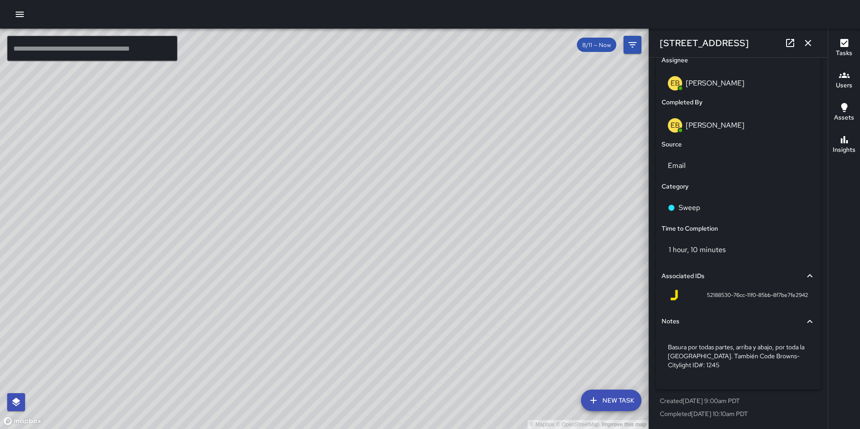
click at [805, 45] on icon "button" at bounding box center [807, 43] width 6 height 6
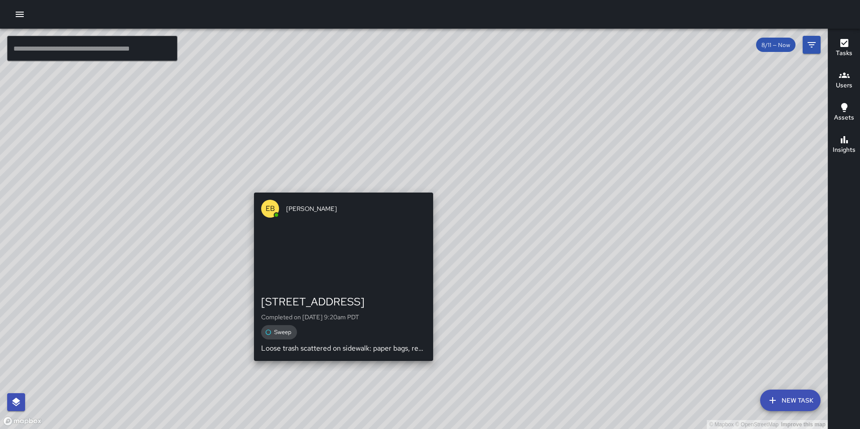
click at [342, 185] on div "© Mapbox © OpenStreetMap Improve this map EB [PERSON_NAME] [STREET_ADDRESS][PER…" at bounding box center [413, 229] width 827 height 400
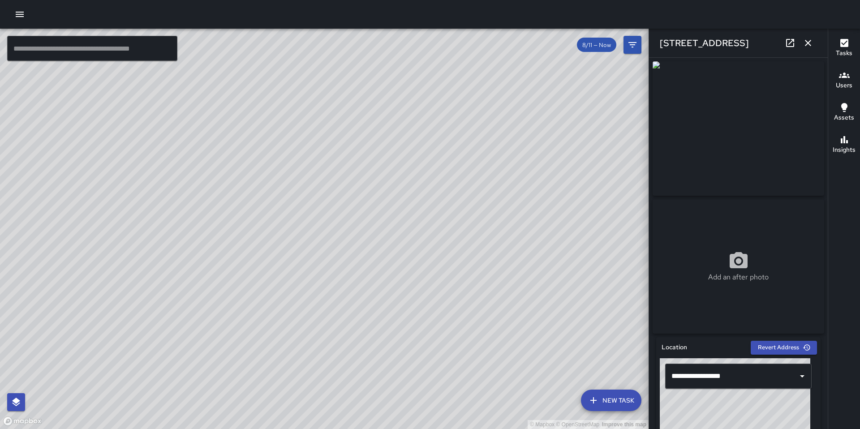
click at [296, 231] on div "© Mapbox © OpenStreetMap Improve this map" at bounding box center [324, 229] width 648 height 400
click at [299, 235] on div "© Mapbox © OpenStreetMap Improve this map Unassigned [STREET_ADDRESS] Completed…" at bounding box center [324, 229] width 648 height 400
click at [809, 47] on icon "button" at bounding box center [807, 43] width 11 height 11
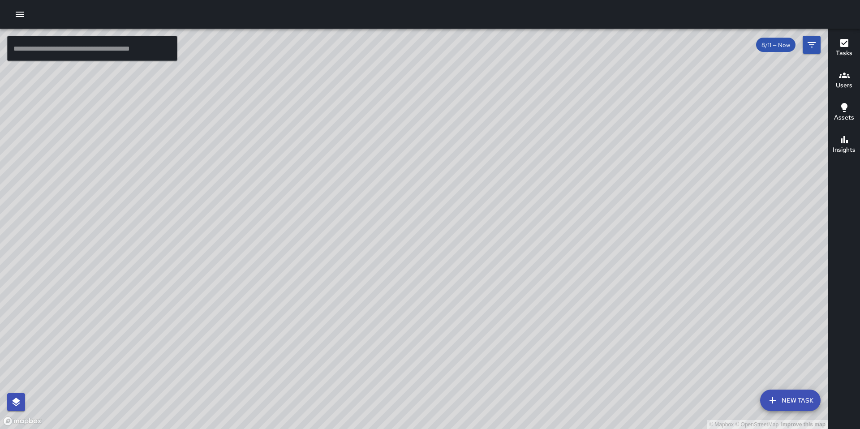
click at [539, 225] on div "© Mapbox © OpenStreetMap Improve this map" at bounding box center [413, 229] width 827 height 400
click at [793, 401] on button "New Task" at bounding box center [790, 399] width 60 height 21
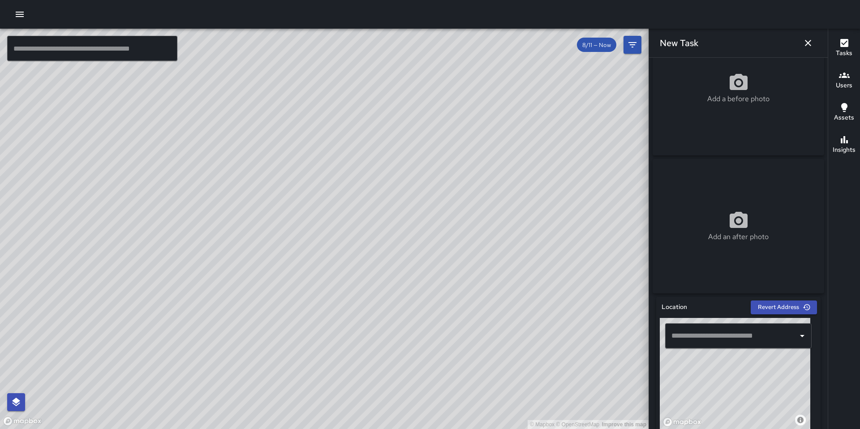
scroll to position [84, 0]
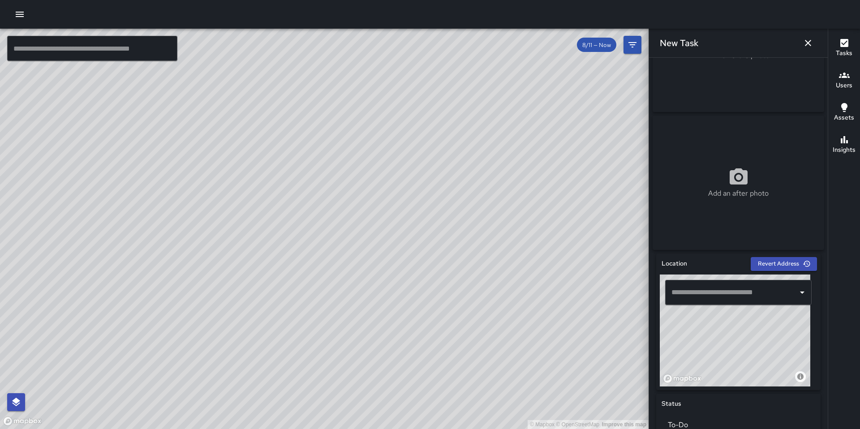
click at [698, 296] on input "text" at bounding box center [731, 292] width 125 height 17
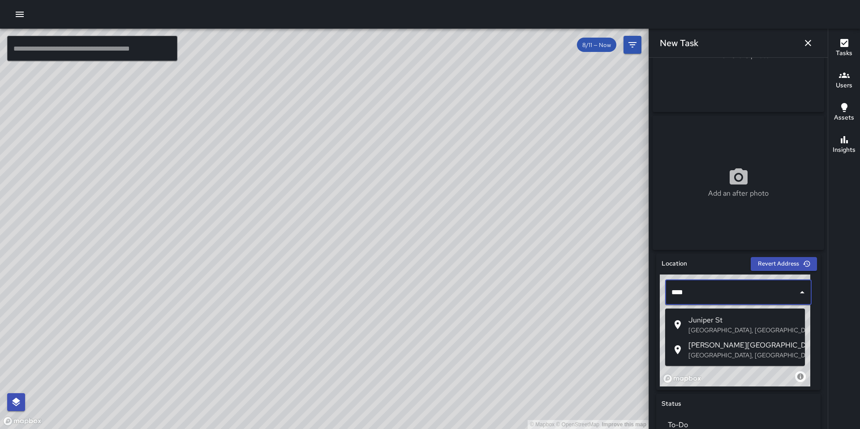
click at [715, 321] on span "Juniper St" at bounding box center [742, 320] width 109 height 11
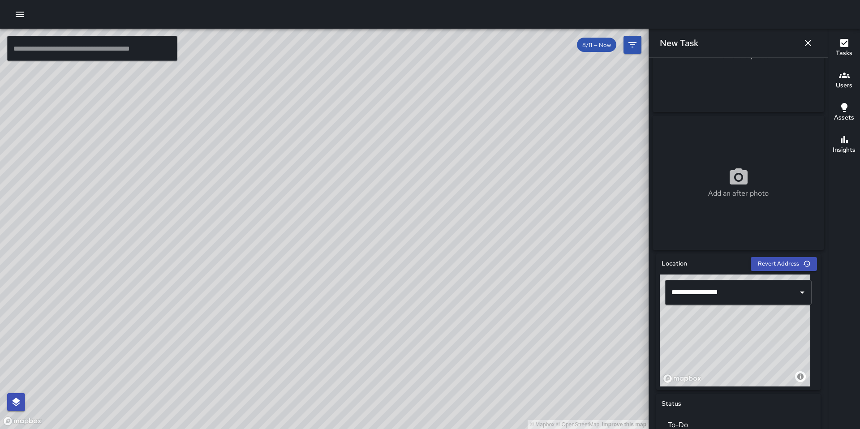
click at [751, 351] on div "© Mapbox © OpenStreetMap Improve this map" at bounding box center [734, 330] width 150 height 112
drag, startPoint x: 735, startPoint y: 335, endPoint x: 721, endPoint y: 318, distance: 21.6
click at [721, 318] on div "© Mapbox © OpenStreetMap Improve this map" at bounding box center [734, 330] width 150 height 112
type input "**********"
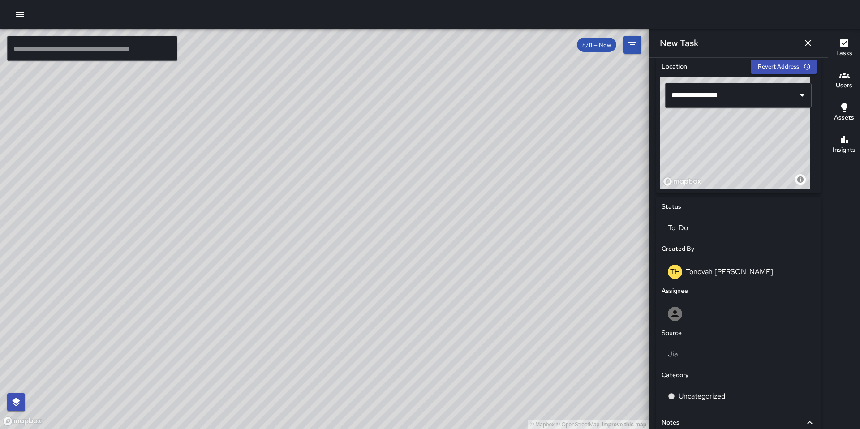
scroll to position [369, 0]
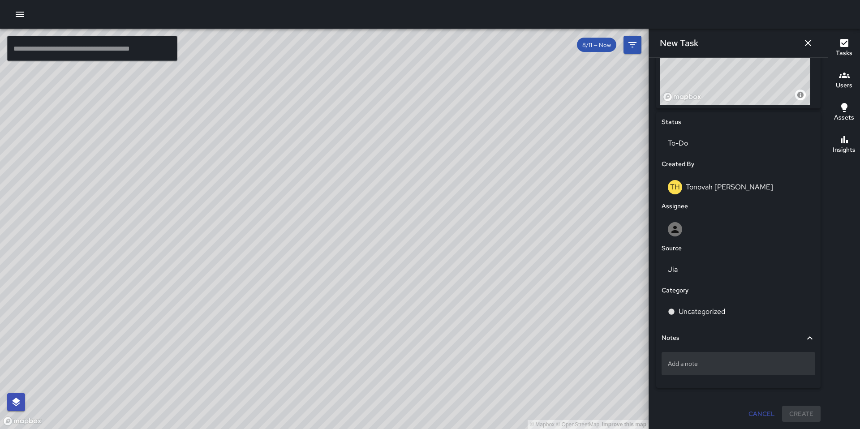
click at [707, 368] on div "Add a note" at bounding box center [738, 363] width 154 height 23
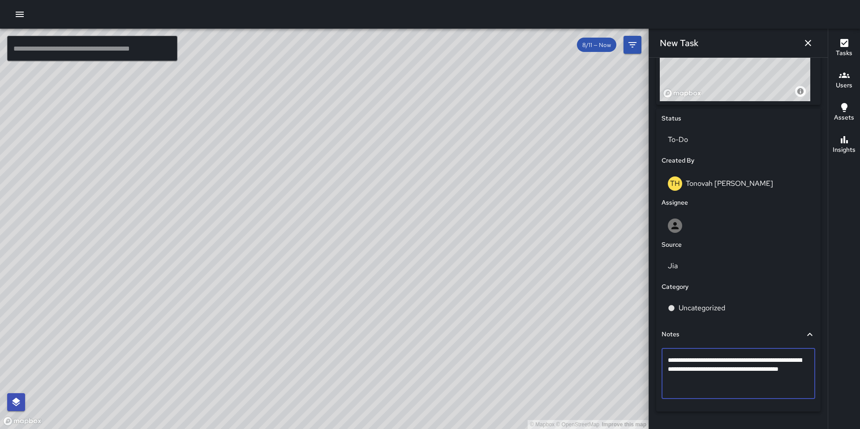
click at [731, 387] on textarea "**********" at bounding box center [734, 373] width 134 height 36
click at [731, 384] on textarea "**********" at bounding box center [734, 373] width 134 height 36
type textarea "**********"
click at [689, 229] on div at bounding box center [737, 225] width 141 height 14
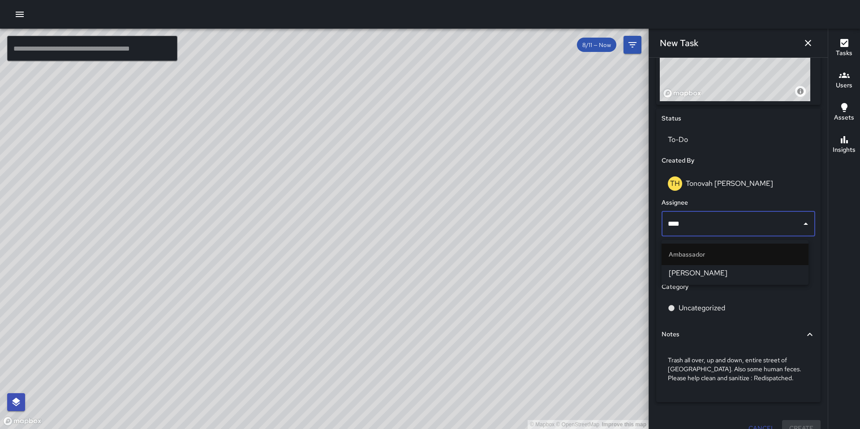
type input "*****"
click at [678, 269] on span "[PERSON_NAME]" at bounding box center [734, 273] width 133 height 11
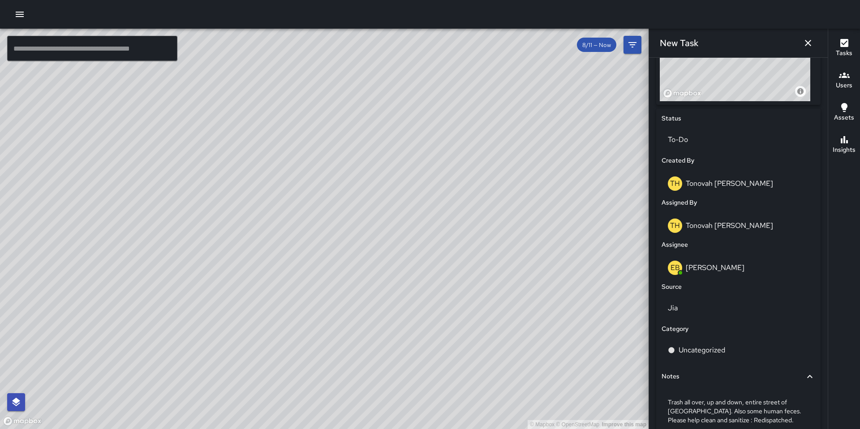
scroll to position [429, 0]
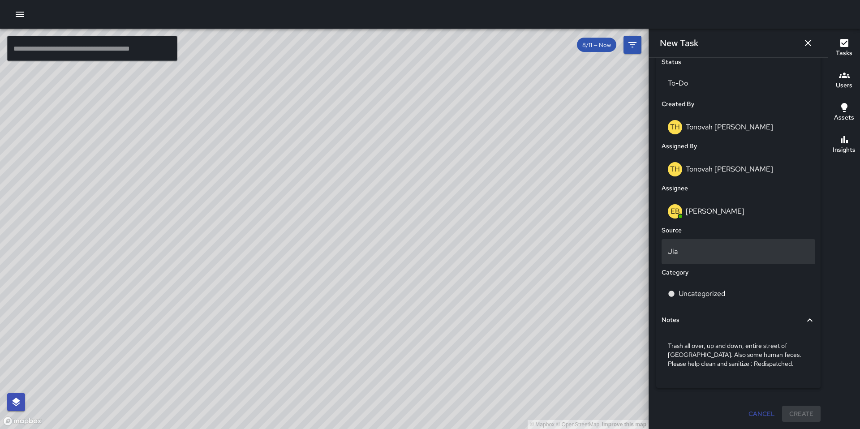
click at [685, 246] on p "Jia" at bounding box center [737, 251] width 141 height 11
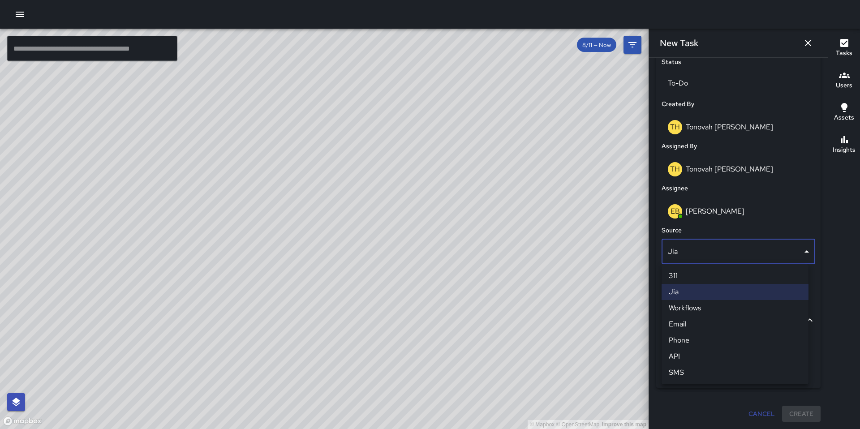
click at [677, 324] on li "Email" at bounding box center [734, 324] width 147 height 16
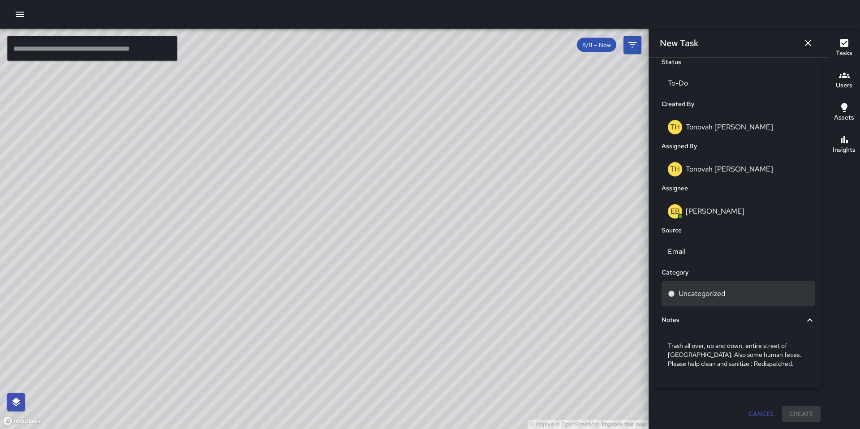
click at [689, 292] on p "Uncategorized" at bounding box center [701, 293] width 47 height 11
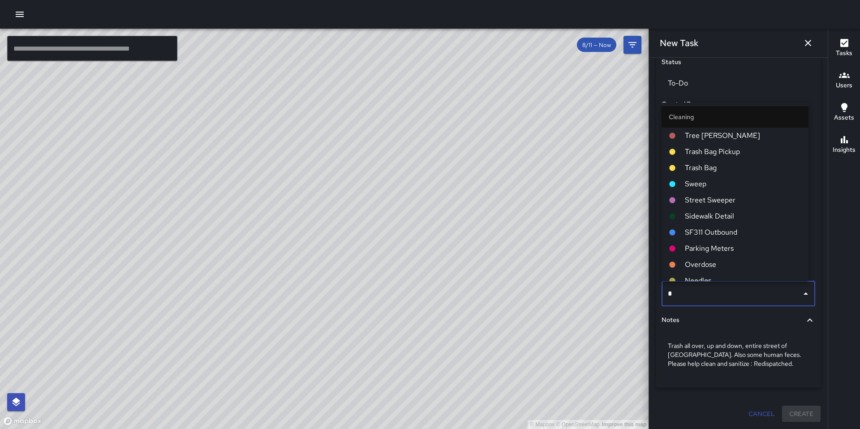
type input "**"
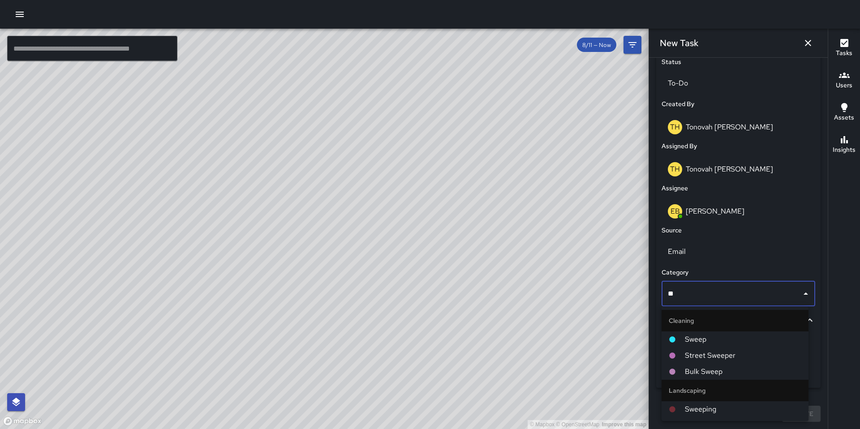
click at [687, 334] on span "Sweep" at bounding box center [742, 339] width 116 height 11
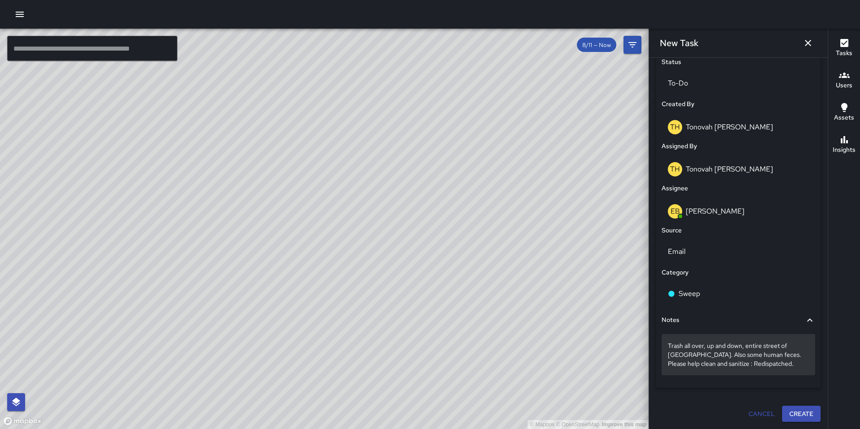
click at [763, 364] on p "Trash all over, up and down, entire street of [GEOGRAPHIC_DATA]. Also some huma…" at bounding box center [737, 354] width 141 height 27
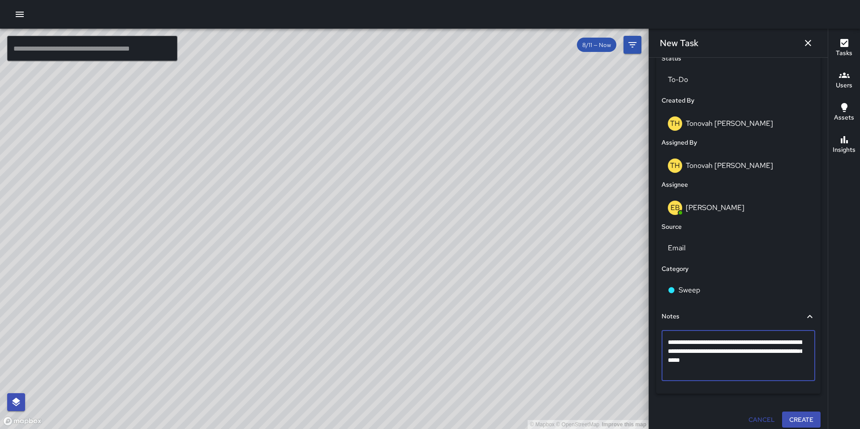
scroll to position [420, 0]
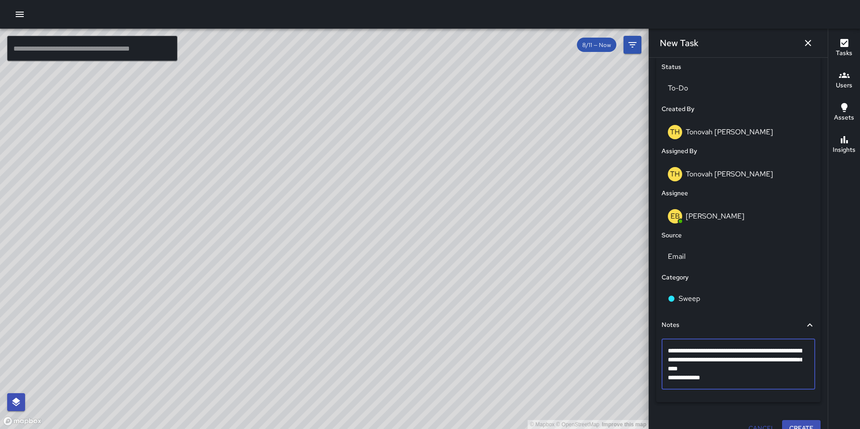
type textarea "**********"
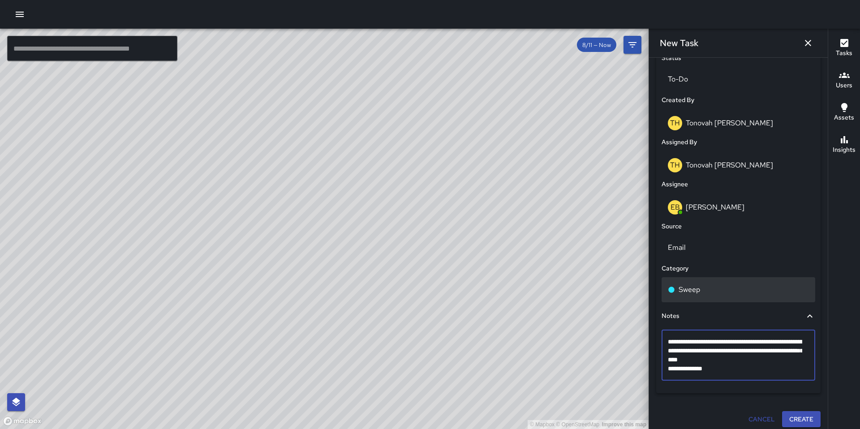
scroll to position [438, 0]
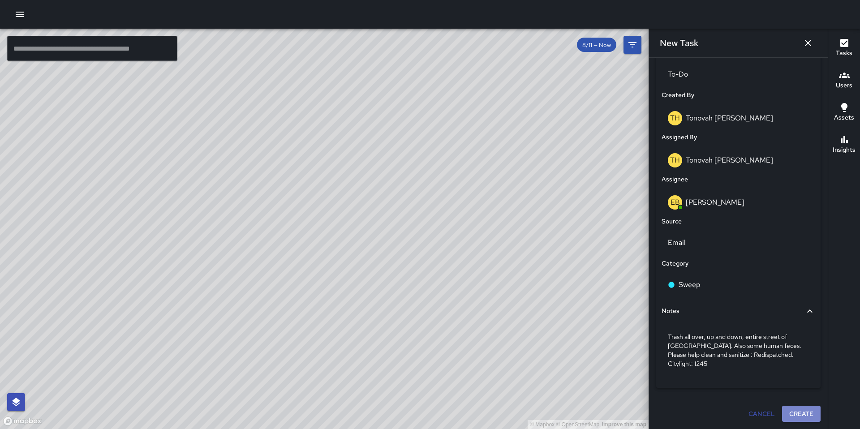
click at [796, 414] on button "Create" at bounding box center [801, 414] width 38 height 17
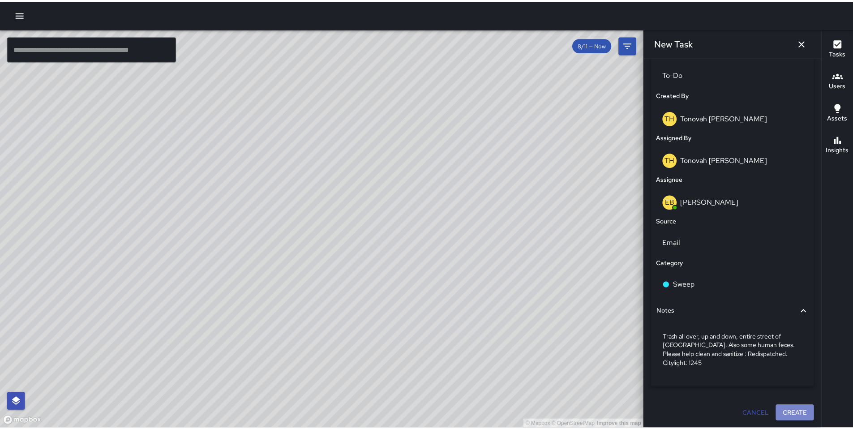
scroll to position [438, 0]
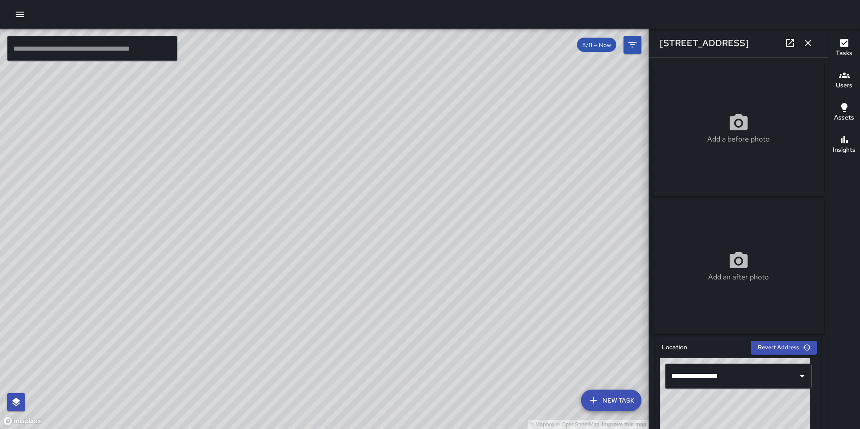
click at [810, 44] on icon "button" at bounding box center [807, 43] width 11 height 11
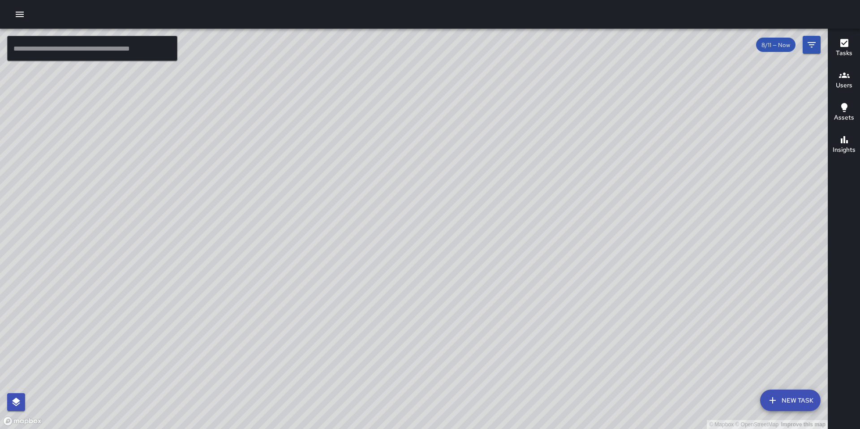
click at [21, 14] on icon "button" at bounding box center [20, 14] width 8 height 5
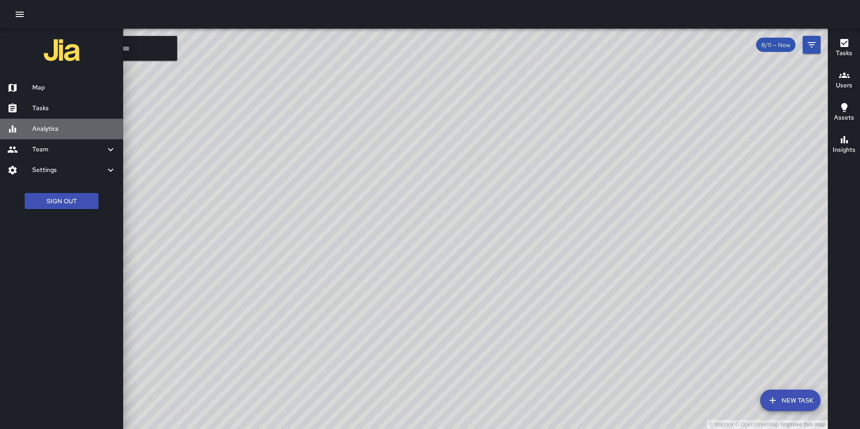
click at [39, 125] on h6 "Analytics" at bounding box center [74, 129] width 84 height 10
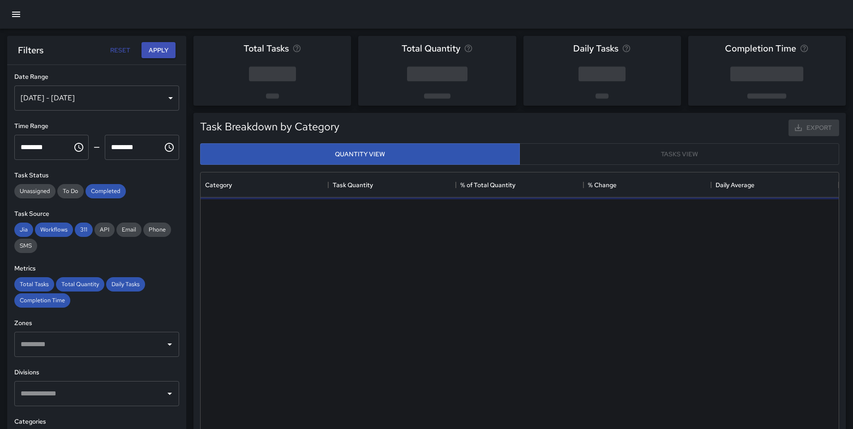
scroll to position [261, 631]
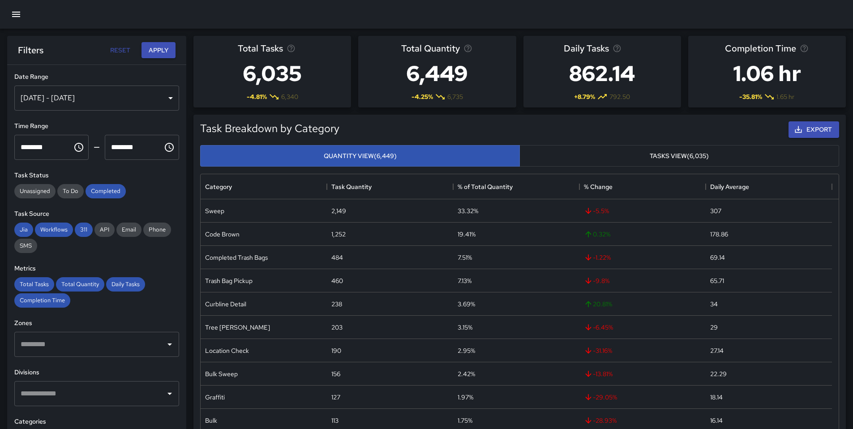
click at [92, 102] on div "[DATE] - [DATE]" at bounding box center [96, 98] width 165 height 25
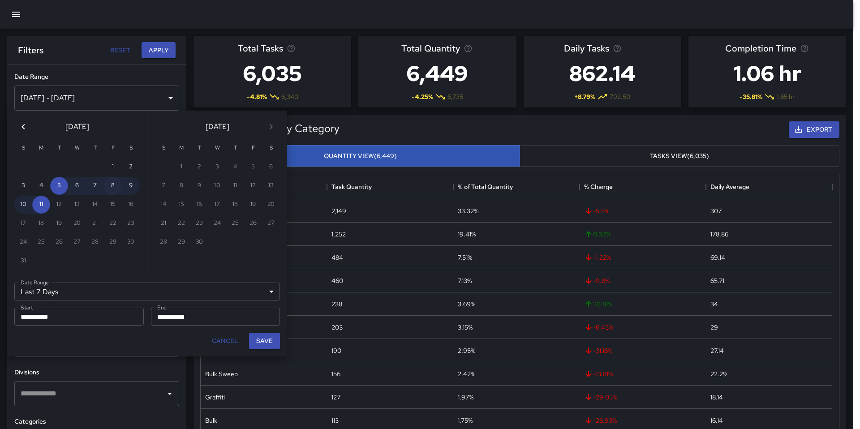
click at [107, 187] on button "8" at bounding box center [113, 186] width 18 height 18
type input "******"
type input "**********"
click at [257, 346] on button "Save" at bounding box center [264, 341] width 31 height 17
type input "**********"
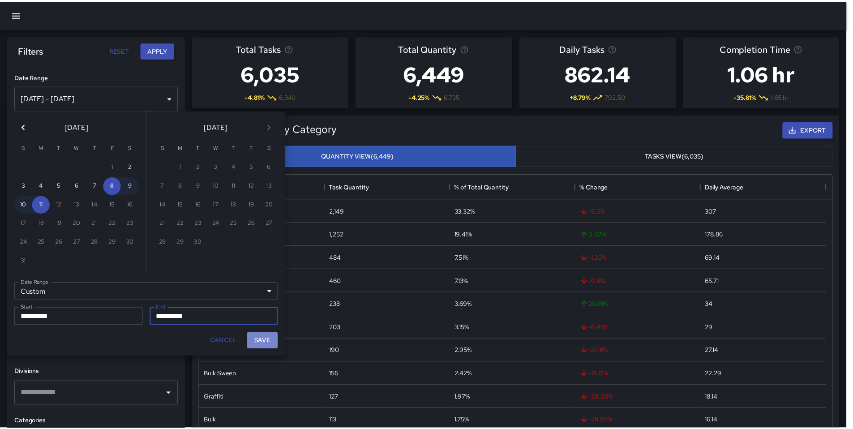
scroll to position [7, 7]
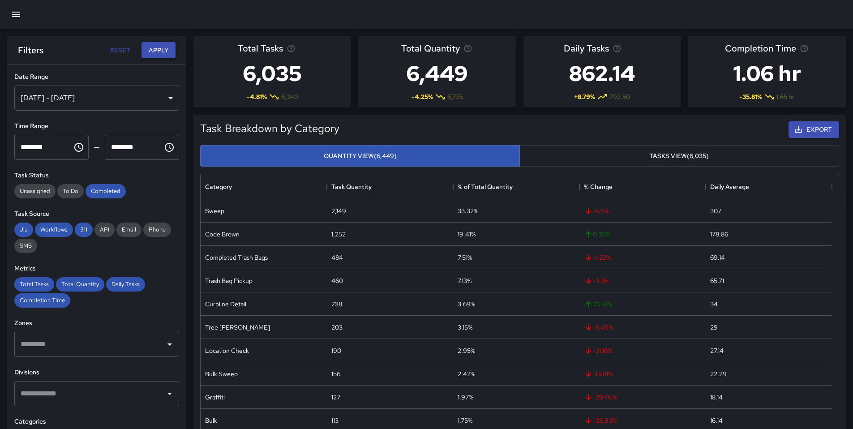
click at [152, 50] on button "Apply" at bounding box center [158, 50] width 34 height 17
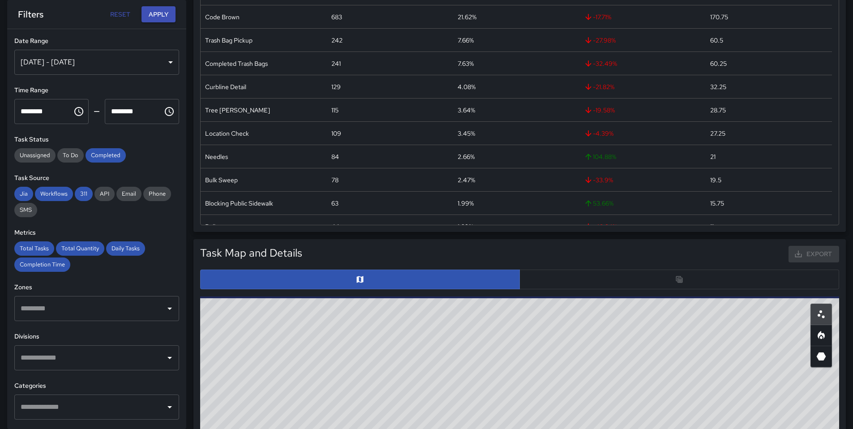
scroll to position [329, 0]
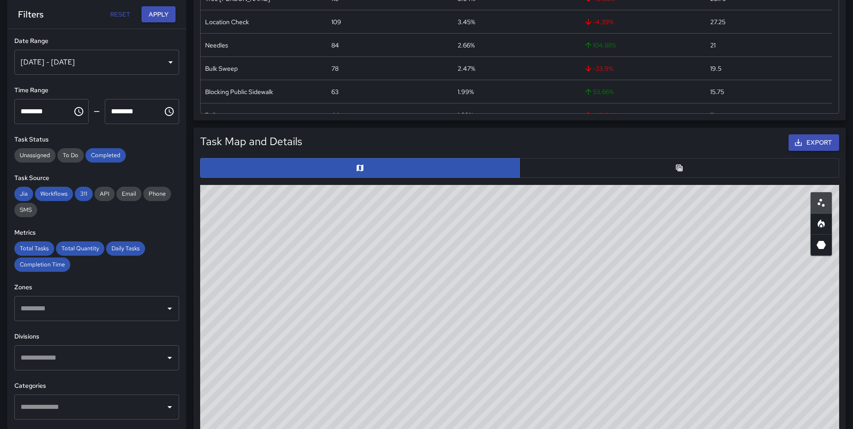
click at [572, 176] on button "button" at bounding box center [679, 168] width 320 height 20
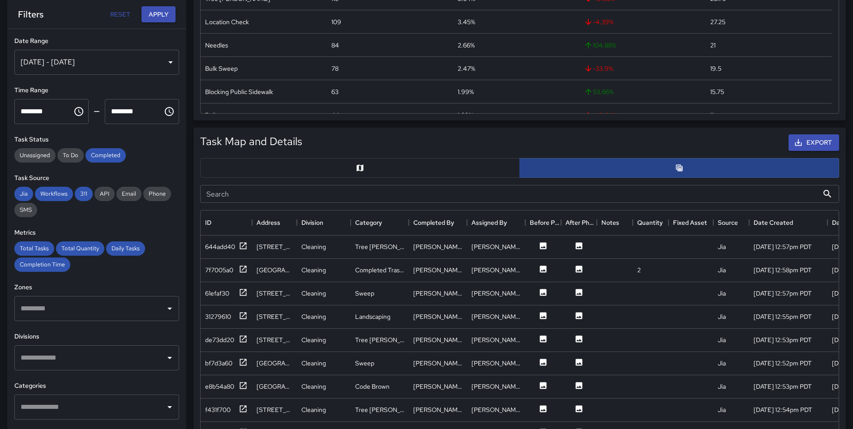
scroll to position [7, 7]
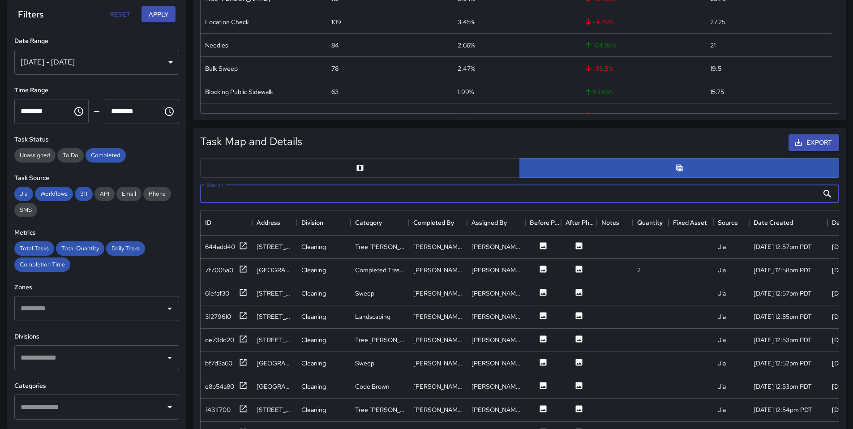
click at [246, 193] on input "Search" at bounding box center [509, 194] width 618 height 18
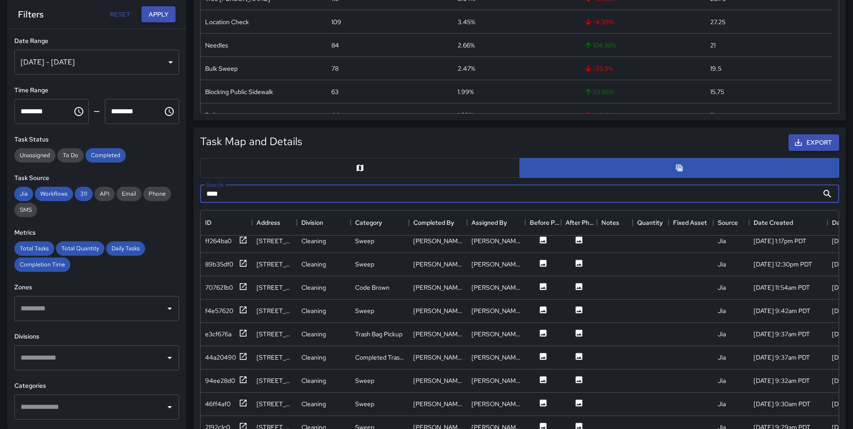
scroll to position [282, 0]
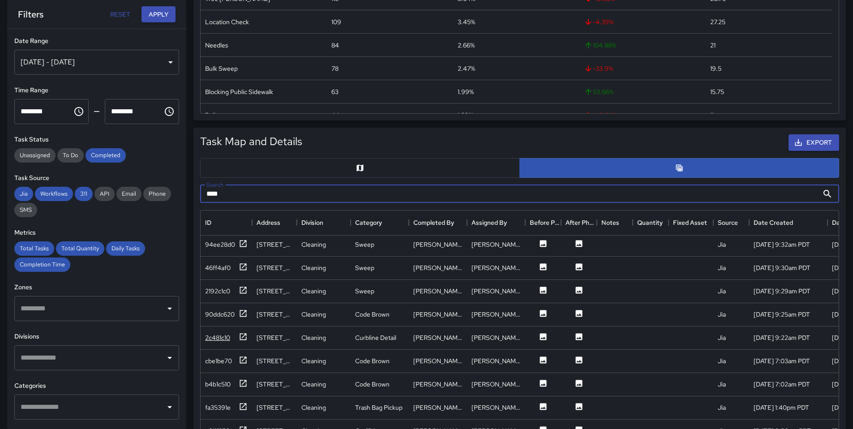
type input "****"
click at [218, 338] on div "2c481c10" at bounding box center [217, 337] width 25 height 9
